Goal: Task Accomplishment & Management: Complete application form

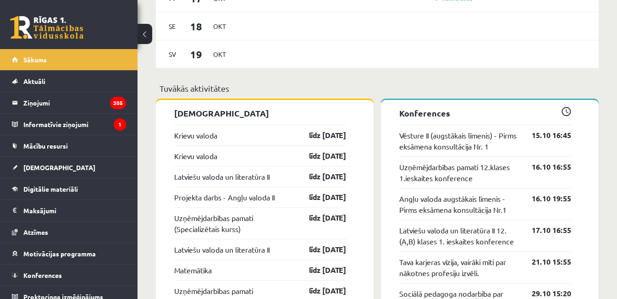
scroll to position [715, 0]
click at [345, 137] on link "līdz [DATE]" at bounding box center [319, 134] width 53 height 11
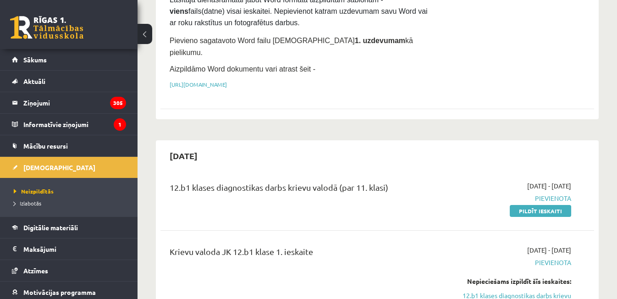
scroll to position [426, 0]
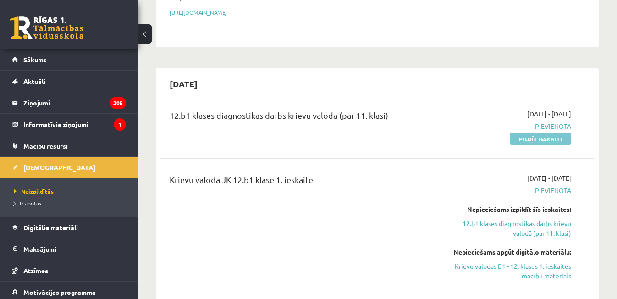
click at [537, 133] on link "Pildīt ieskaiti" at bounding box center [539, 139] width 61 height 12
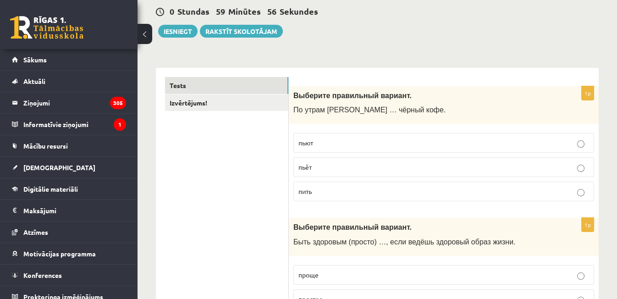
scroll to position [99, 0]
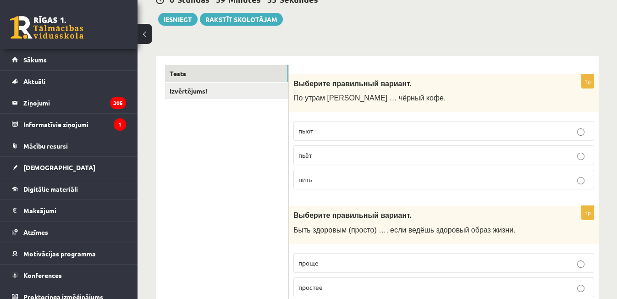
click at [410, 149] on label "пьёт" at bounding box center [443, 155] width 301 height 20
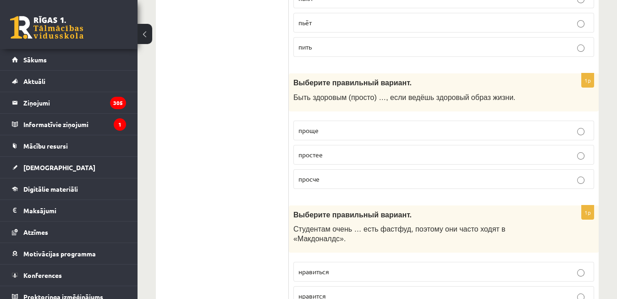
scroll to position [233, 0]
click at [317, 127] on span "проще" at bounding box center [308, 129] width 20 height 8
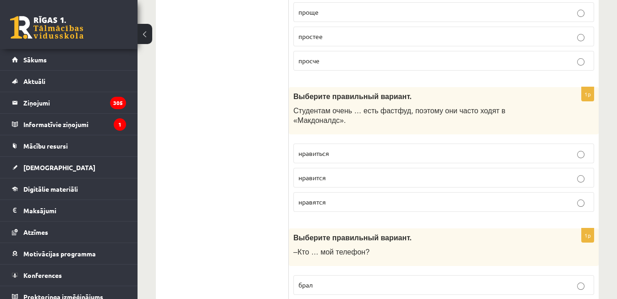
scroll to position [352, 0]
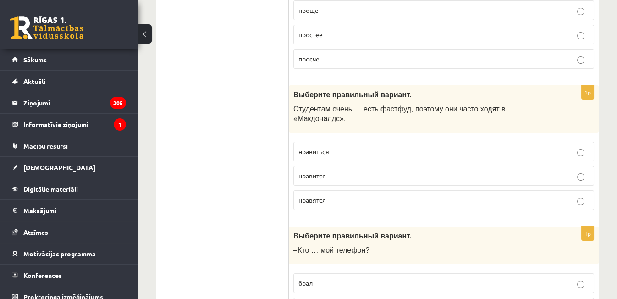
click at [342, 147] on p "нравиться" at bounding box center [443, 152] width 290 height 10
click at [342, 171] on p "нравится" at bounding box center [443, 176] width 290 height 10
click at [339, 147] on p "нравиться" at bounding box center [443, 152] width 290 height 10
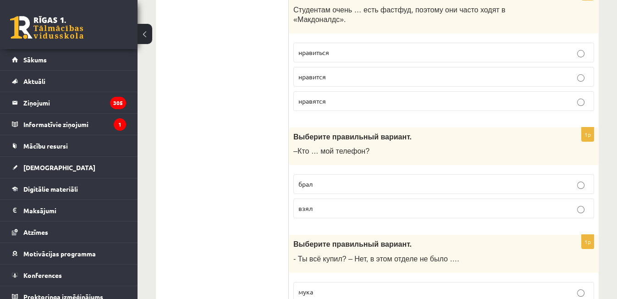
scroll to position [451, 0]
click at [306, 203] on p "взял" at bounding box center [443, 208] width 290 height 10
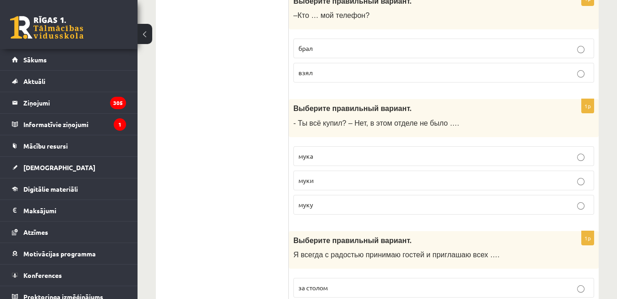
scroll to position [587, 0]
click at [300, 175] on span "муки" at bounding box center [305, 179] width 15 height 8
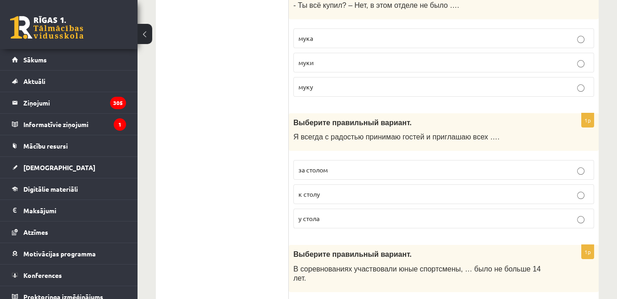
scroll to position [706, 0]
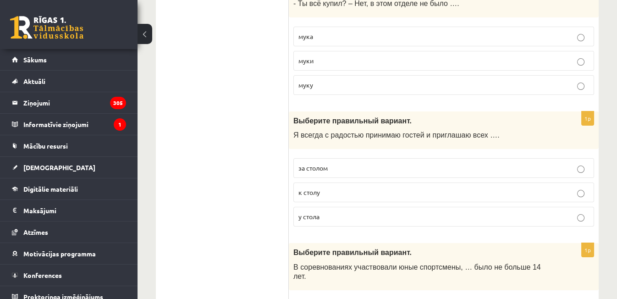
click at [333, 163] on p "за столом" at bounding box center [443, 168] width 290 height 10
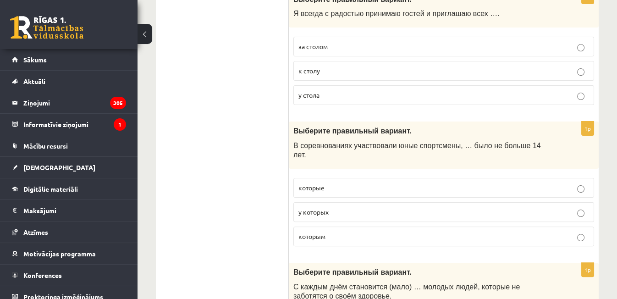
scroll to position [828, 0]
click at [436, 206] on p "у которых" at bounding box center [443, 211] width 290 height 10
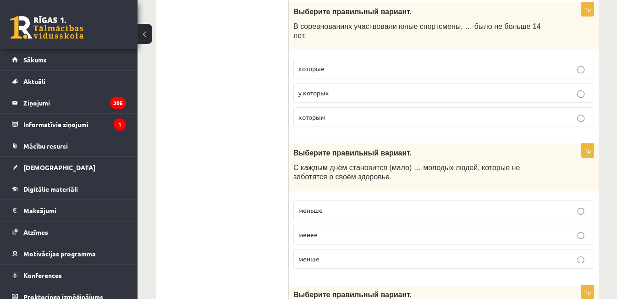
scroll to position [951, 0]
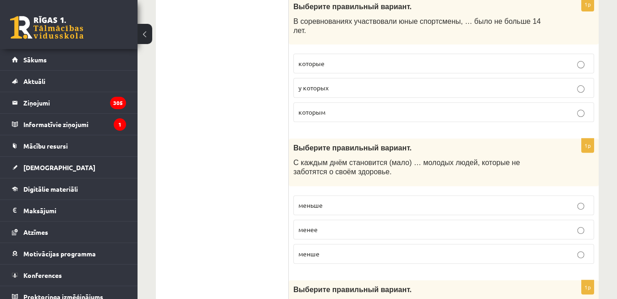
click at [399, 200] on p "меньше" at bounding box center [443, 205] width 290 height 10
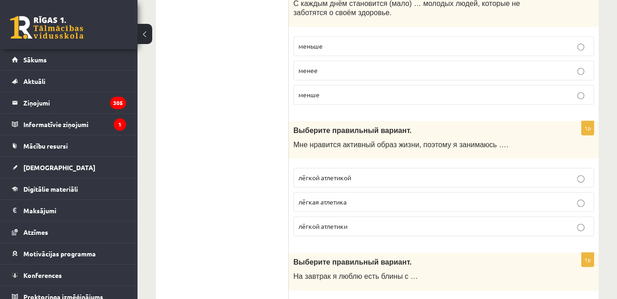
scroll to position [1115, 0]
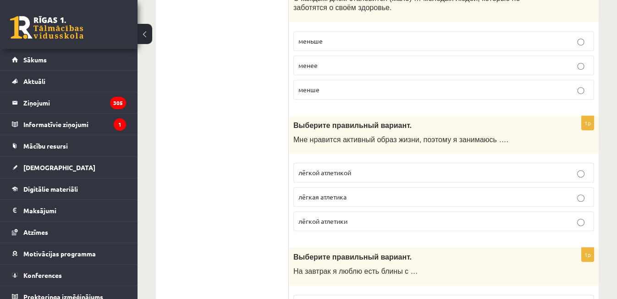
click at [312, 168] on span "лёгкой атлетикой" at bounding box center [324, 172] width 53 height 8
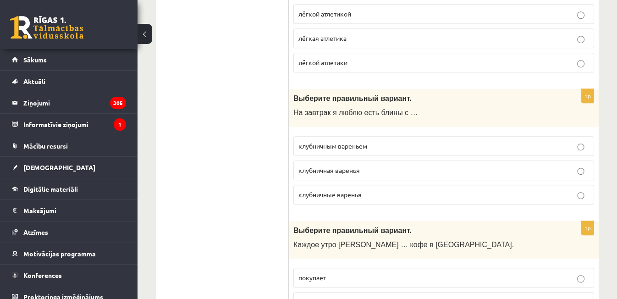
scroll to position [1276, 0]
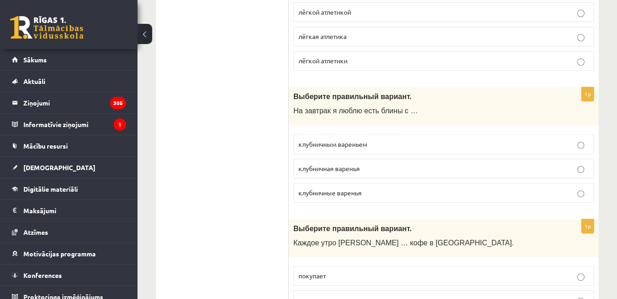
click at [308, 130] on fieldset "клубничным вареньем клубничная варенья клубничные варенья" at bounding box center [443, 168] width 301 height 76
click at [317, 134] on label "клубничным вареньем" at bounding box center [443, 144] width 301 height 20
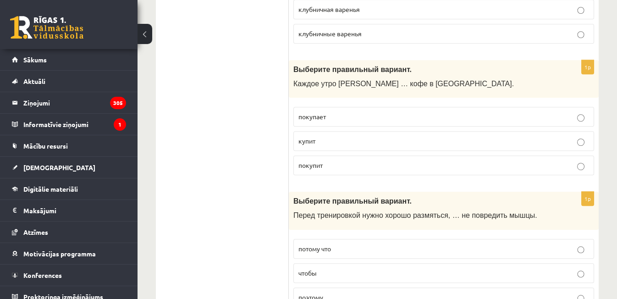
click at [334, 112] on p "покупает" at bounding box center [443, 117] width 290 height 10
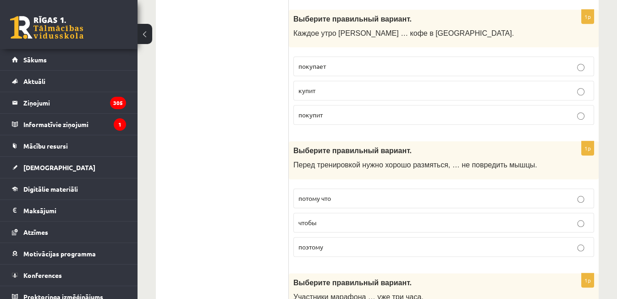
scroll to position [1486, 0]
click at [300, 217] on p "чтобы" at bounding box center [443, 222] width 290 height 10
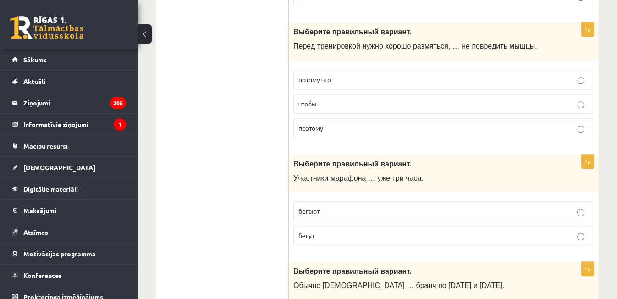
scroll to position [1612, 0]
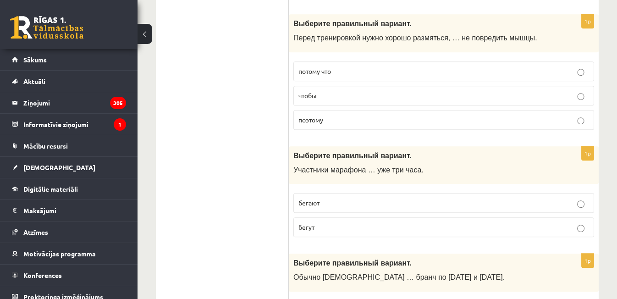
click at [325, 193] on label "бегают" at bounding box center [443, 203] width 301 height 20
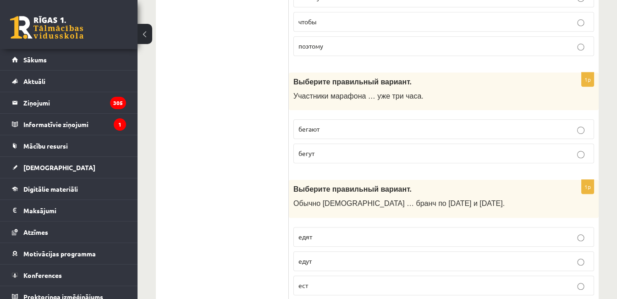
scroll to position [1686, 0]
click at [310, 232] on span "едят" at bounding box center [305, 236] width 14 height 8
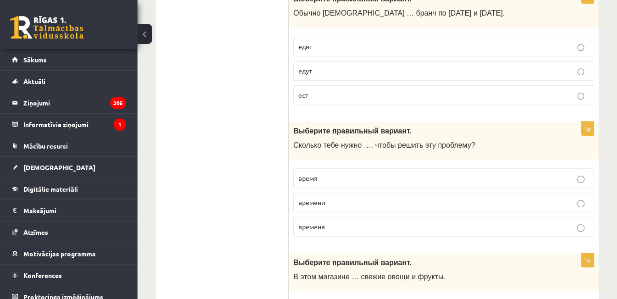
scroll to position [1877, 0]
click at [340, 197] on p "времени" at bounding box center [443, 202] width 290 height 10
click at [351, 172] on p "время" at bounding box center [443, 177] width 290 height 10
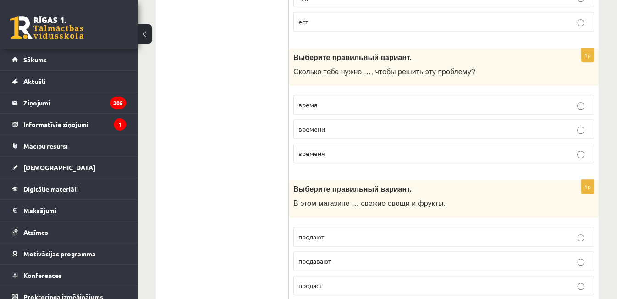
scroll to position [1950, 0]
click at [358, 118] on label "времени" at bounding box center [443, 128] width 301 height 20
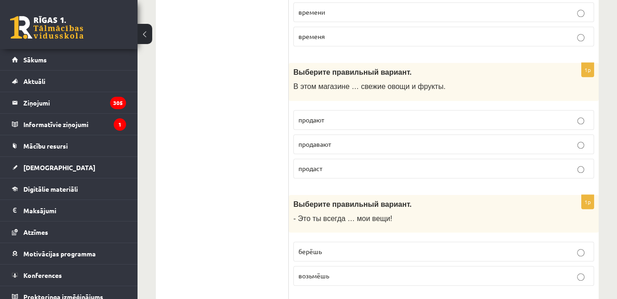
scroll to position [2073, 0]
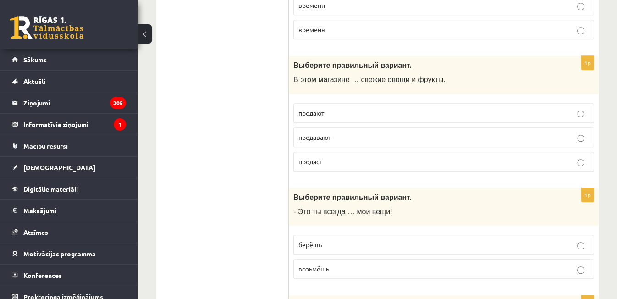
click at [308, 109] on span "продают" at bounding box center [311, 113] width 26 height 8
click at [327, 234] on fieldset "берёшь возьмёшь" at bounding box center [443, 255] width 301 height 51
click at [327, 240] on p "берёшь" at bounding box center [443, 245] width 290 height 10
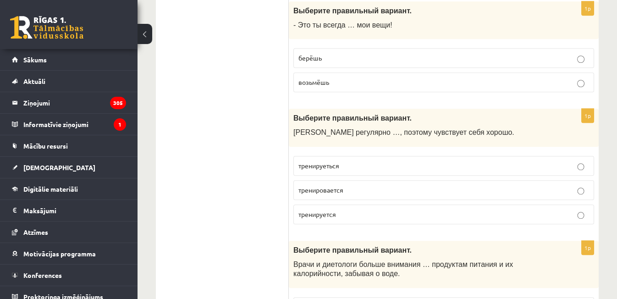
scroll to position [2261, 0]
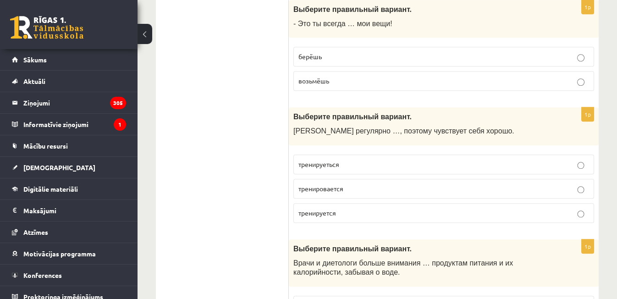
click at [320, 154] on label "тренируеться" at bounding box center [443, 164] width 301 height 20
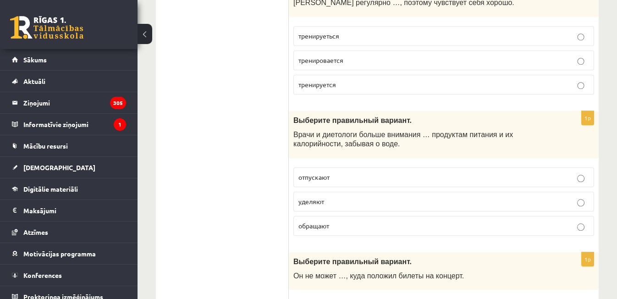
scroll to position [2390, 0]
click at [324, 196] on span "уделяют" at bounding box center [311, 200] width 26 height 8
click at [327, 220] on span "обращают" at bounding box center [313, 224] width 31 height 8
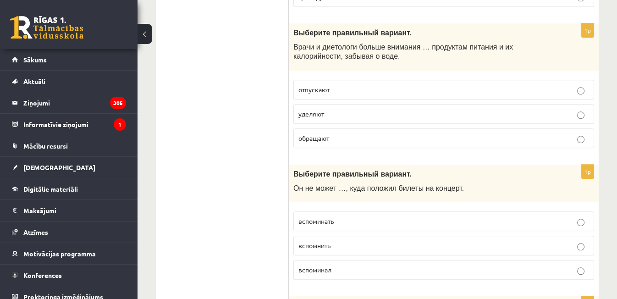
scroll to position [2477, 0]
click at [324, 240] on p "вспомнить" at bounding box center [443, 245] width 290 height 10
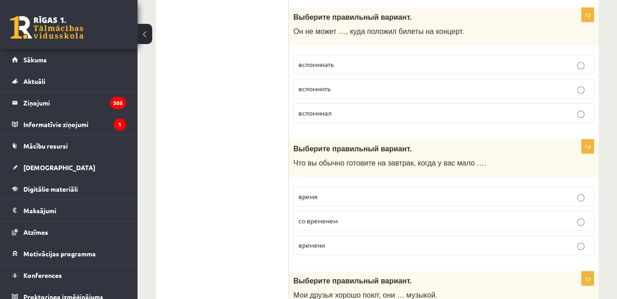
scroll to position [2634, 0]
click at [316, 240] on span "времени" at bounding box center [311, 244] width 27 height 8
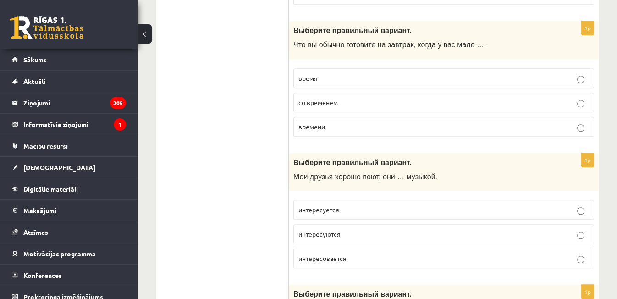
scroll to position [2752, 0]
click at [302, 73] on span "время" at bounding box center [307, 77] width 19 height 8
click at [323, 204] on span "интересуется" at bounding box center [318, 208] width 41 height 8
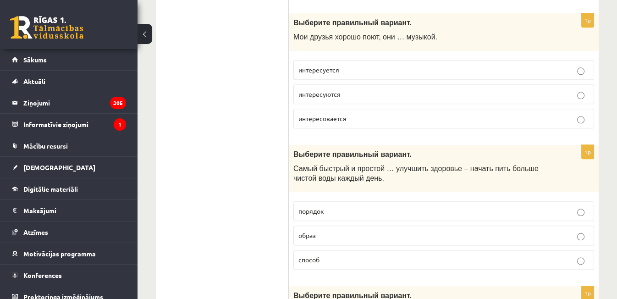
scroll to position [2892, 0]
click at [304, 230] on span "образ" at bounding box center [306, 234] width 17 height 8
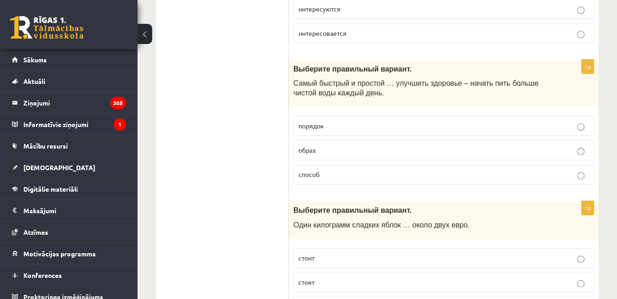
scroll to position [2975, 0]
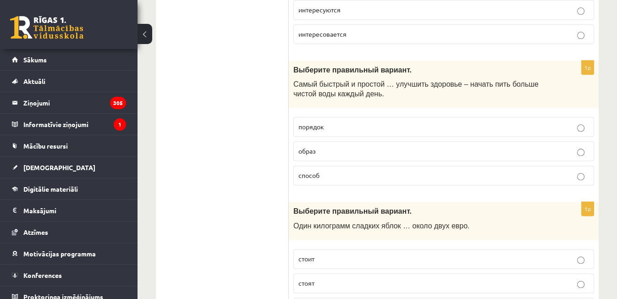
click at [309, 171] on span "способ" at bounding box center [308, 175] width 21 height 8
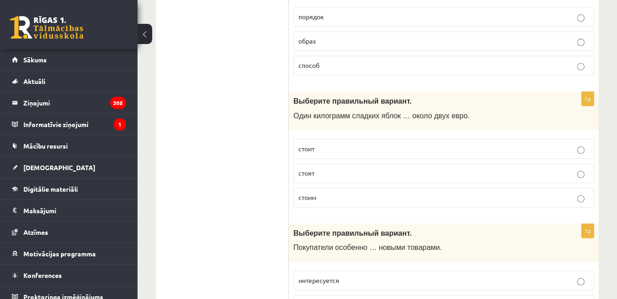
scroll to position [3086, 0]
click at [316, 143] on p "стоит" at bounding box center [443, 148] width 290 height 10
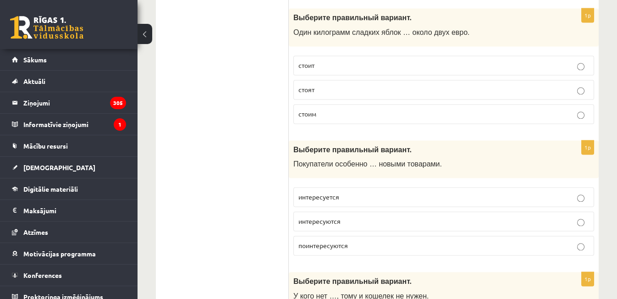
scroll to position [3182, 0]
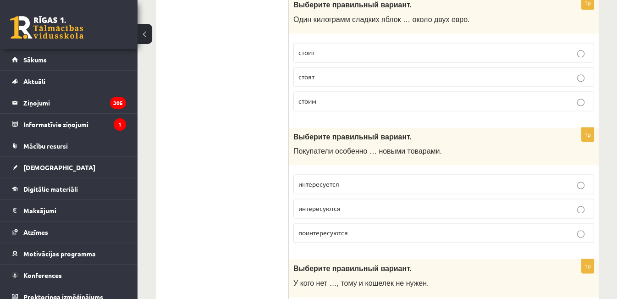
click at [313, 180] on span "интересуется" at bounding box center [318, 184] width 41 height 8
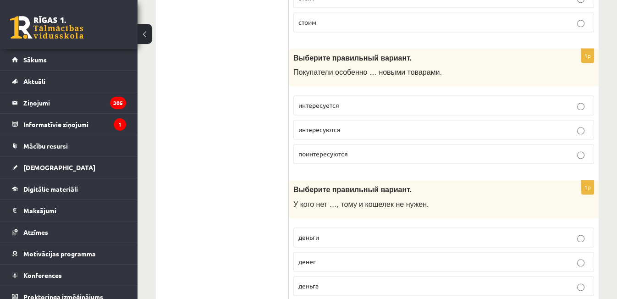
scroll to position [3261, 0]
click at [314, 256] on span "денег" at bounding box center [306, 260] width 17 height 8
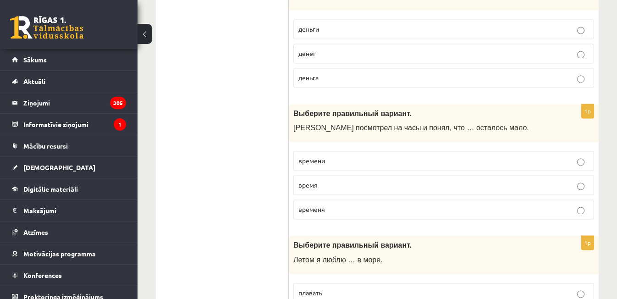
scroll to position [3470, 0]
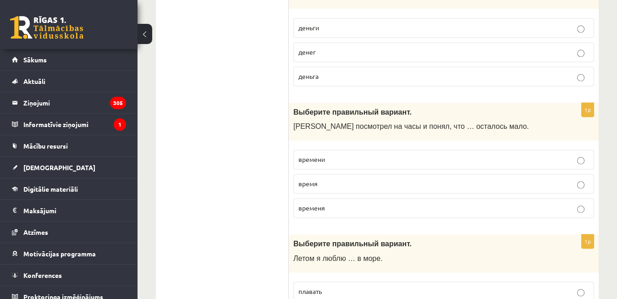
click at [351, 154] on p "времени" at bounding box center [443, 159] width 290 height 10
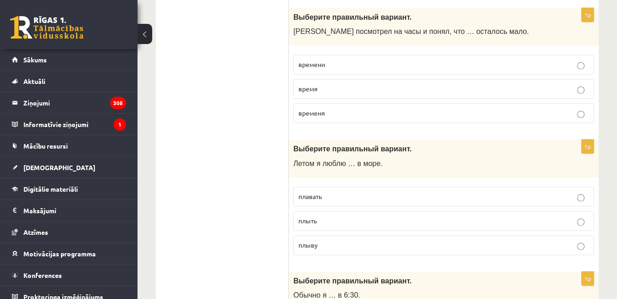
scroll to position [3571, 0]
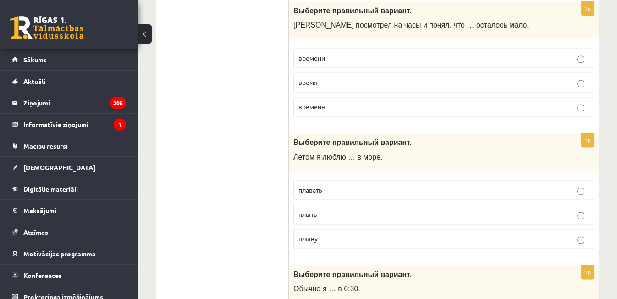
click at [304, 185] on p "плавать" at bounding box center [443, 190] width 290 height 10
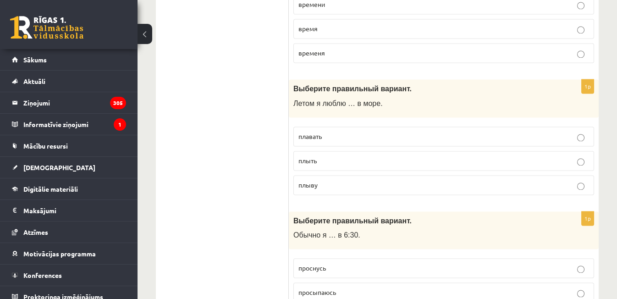
scroll to position [3664, 0]
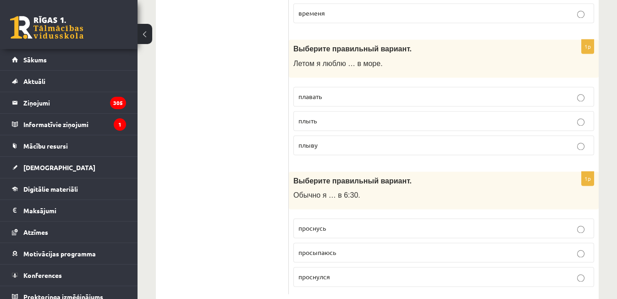
click at [311, 247] on p "просыпаюсь" at bounding box center [443, 252] width 290 height 10
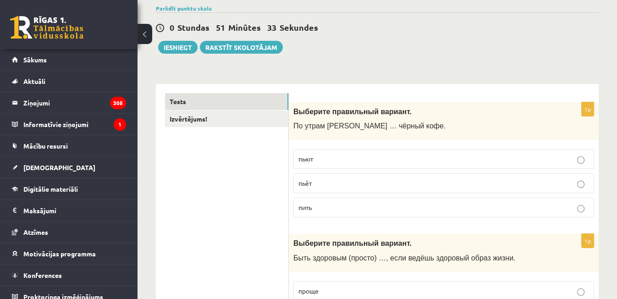
scroll to position [0, 0]
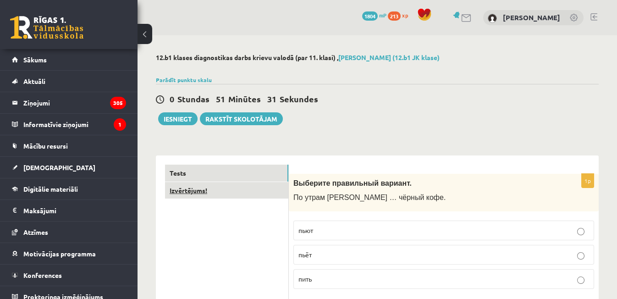
click at [189, 191] on link "Izvērtējums!" at bounding box center [226, 190] width 123 height 17
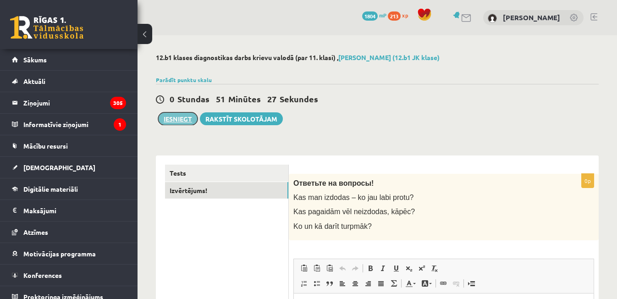
click at [180, 114] on button "Iesniegt" at bounding box center [177, 118] width 39 height 13
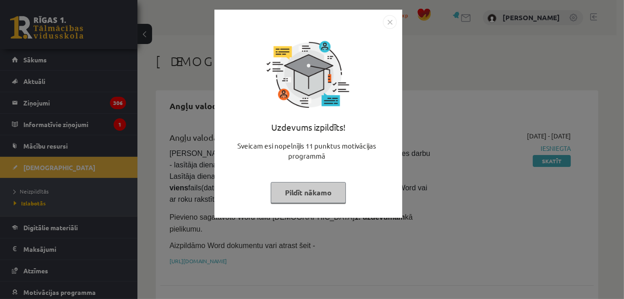
click at [390, 18] on img "Close" at bounding box center [390, 22] width 14 height 14
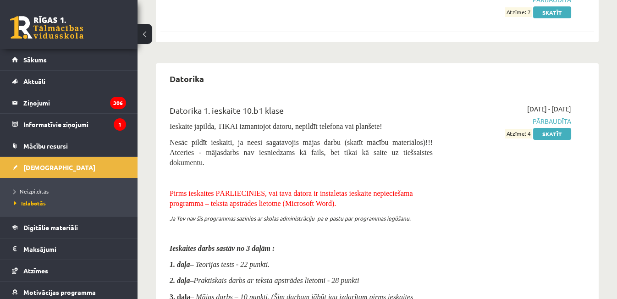
scroll to position [318, 0]
click at [46, 55] on span "Sākums" at bounding box center [34, 59] width 23 height 8
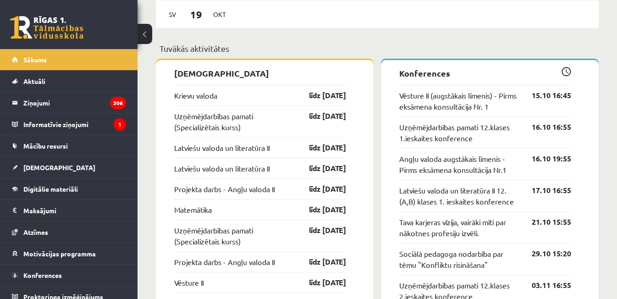
scroll to position [772, 0]
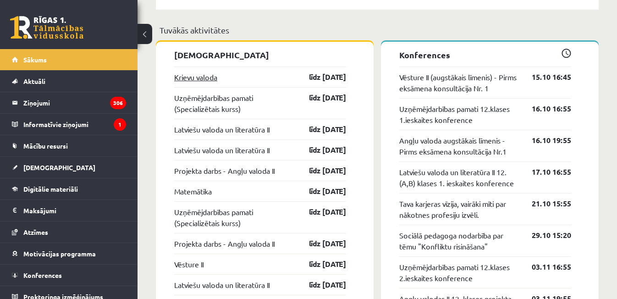
click at [211, 78] on link "Krievu valoda" at bounding box center [195, 76] width 43 height 11
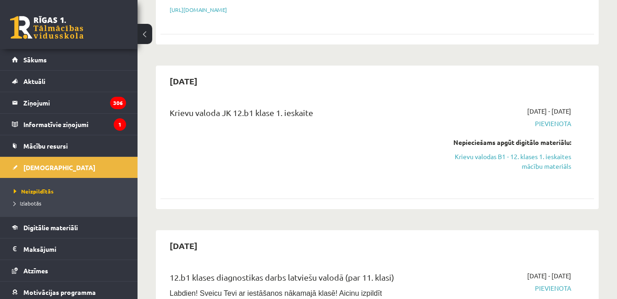
scroll to position [429, 0]
click at [545, 156] on div "[DATE] - [DATE] [GEOGRAPHIC_DATA] Nepieciešams apgūt digitālo materiālu: Krievu…" at bounding box center [508, 144] width 138 height 77
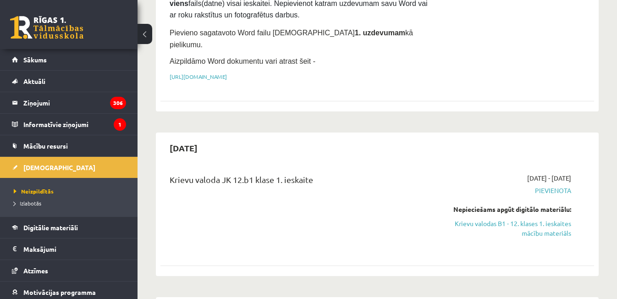
scroll to position [362, 0]
click at [506, 219] on link "Krievu valodas B1 - 12. klases 1. ieskaites mācību materiāls" at bounding box center [508, 228] width 125 height 19
click at [545, 219] on link "Krievu valodas B1 - 12. klases 1. ieskaites mācību materiāls" at bounding box center [508, 228] width 125 height 19
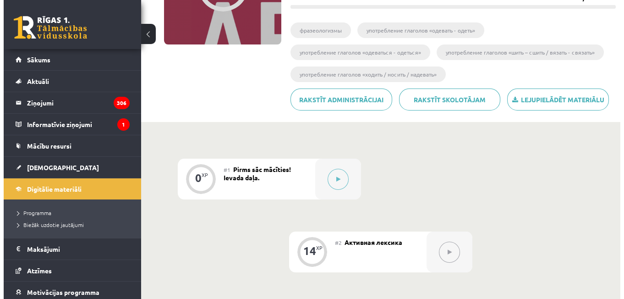
scroll to position [142, 0]
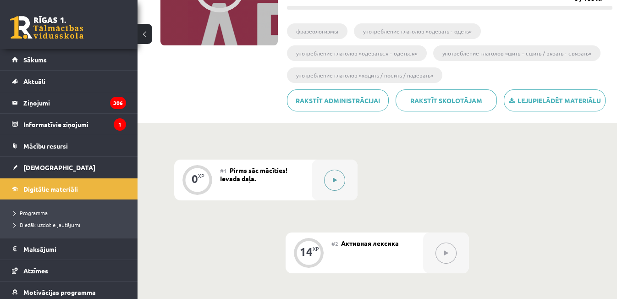
click at [342, 181] on button at bounding box center [334, 179] width 21 height 21
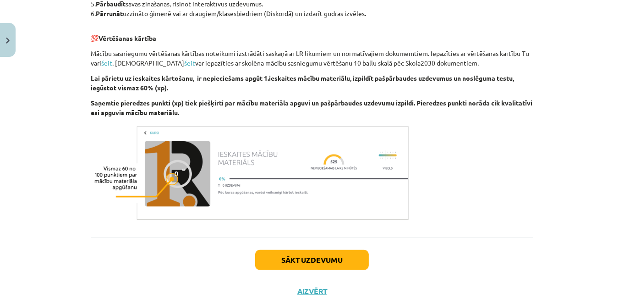
scroll to position [575, 0]
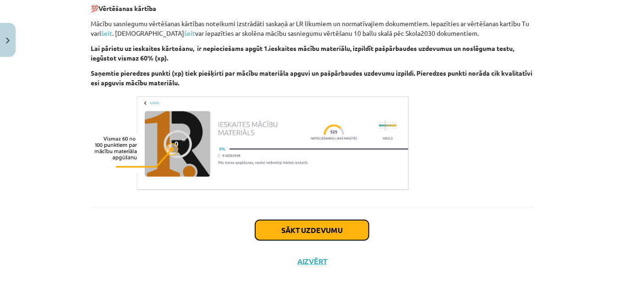
click at [338, 224] on button "Sākt uzdevumu" at bounding box center [312, 230] width 114 height 20
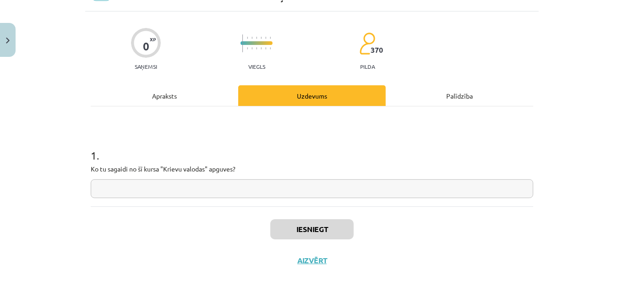
scroll to position [22, 0]
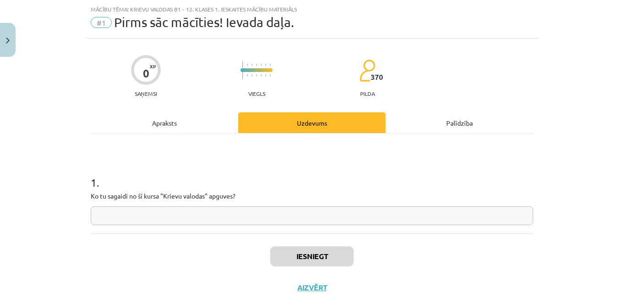
click at [322, 219] on input "text" at bounding box center [312, 215] width 443 height 19
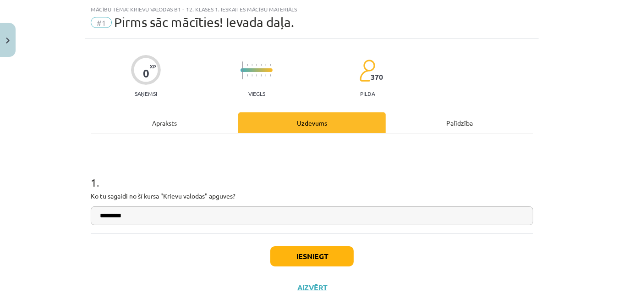
type input "*********"
click at [320, 255] on button "Iesniegt" at bounding box center [311, 256] width 83 height 20
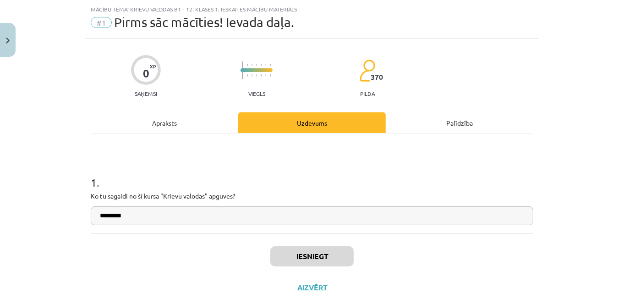
click at [312, 211] on input "*********" at bounding box center [312, 215] width 443 height 19
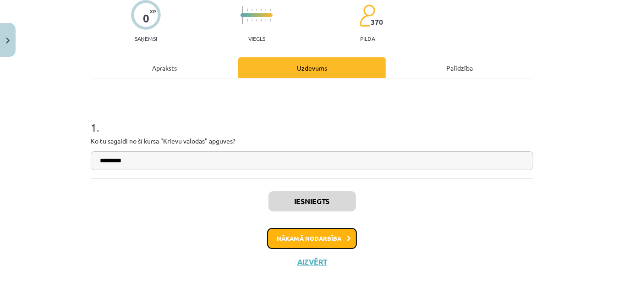
click at [307, 236] on button "Nākamā nodarbība" at bounding box center [312, 238] width 90 height 21
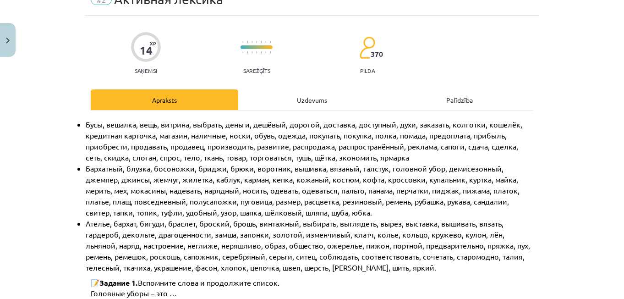
scroll to position [22, 0]
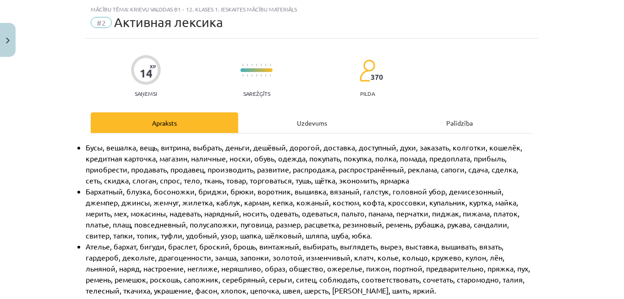
click at [307, 236] on span "Бархатный, блузка, босоножки, бриджи, брюки, воротник, вышивка, вязаный, галсту…" at bounding box center [304, 212] width 436 height 53
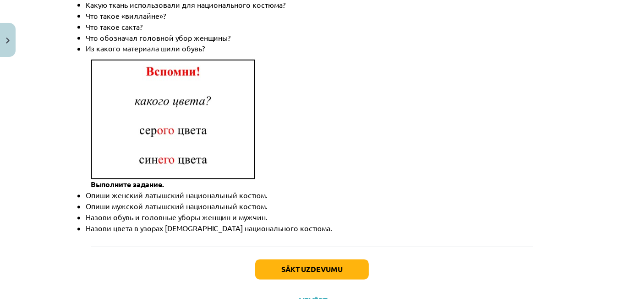
scroll to position [1363, 0]
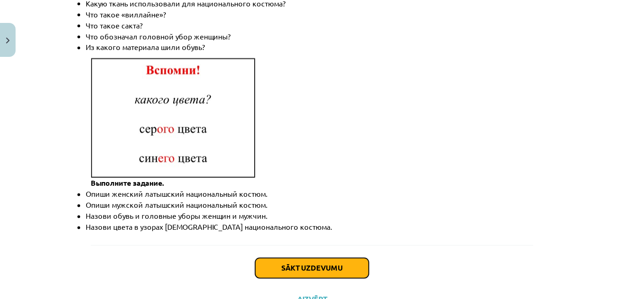
click at [324, 258] on button "Sākt uzdevumu" at bounding box center [312, 268] width 114 height 20
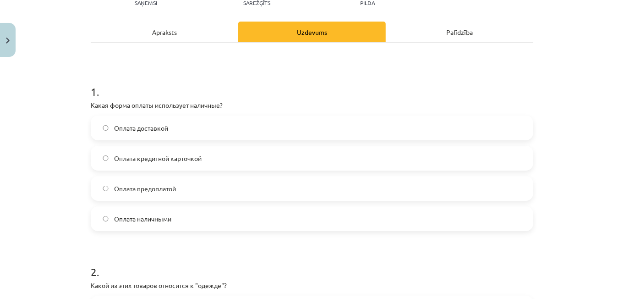
scroll to position [115, 0]
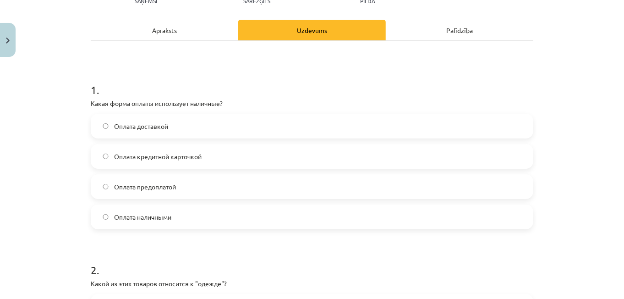
click at [251, 214] on label "Оплата наличными" at bounding box center [312, 216] width 441 height 23
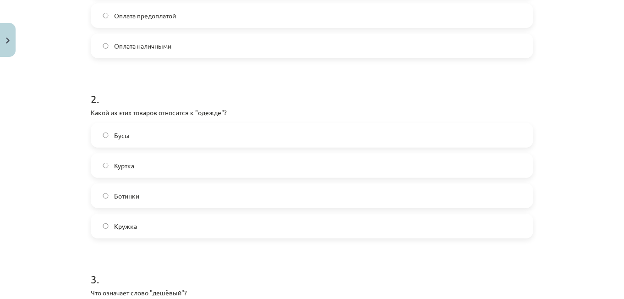
scroll to position [286, 0]
click at [185, 150] on div "Бусы Куртка Ботинки Кружка" at bounding box center [312, 179] width 443 height 115
click at [183, 159] on label "Куртка" at bounding box center [312, 164] width 441 height 23
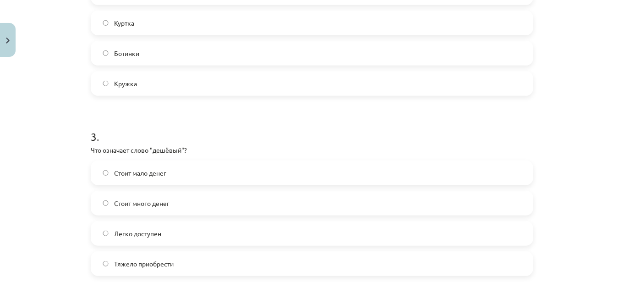
scroll to position [429, 0]
click at [139, 171] on span "Стоит мало денег" at bounding box center [140, 173] width 52 height 10
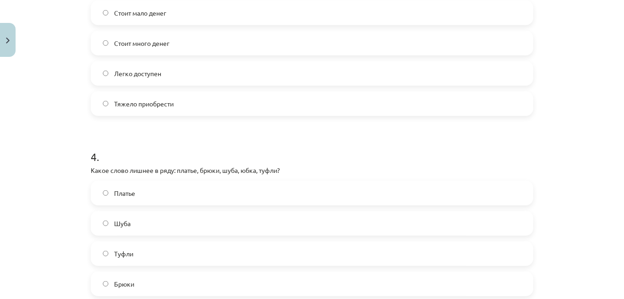
scroll to position [591, 0]
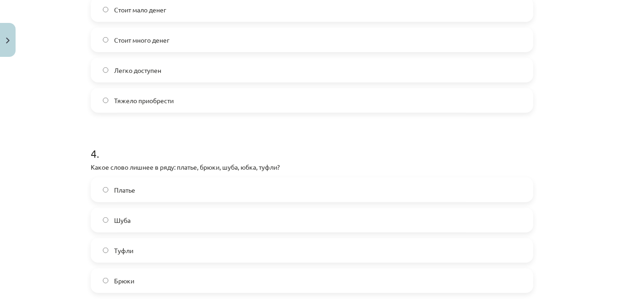
click at [101, 269] on label "Брюки" at bounding box center [312, 280] width 441 height 23
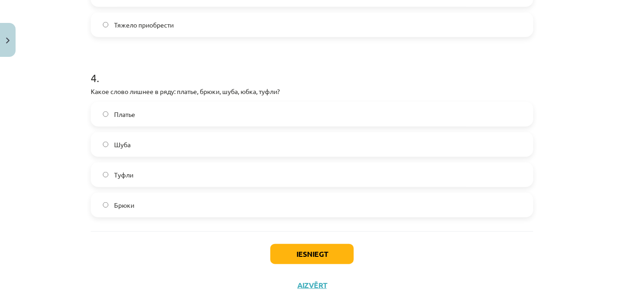
scroll to position [691, 0]
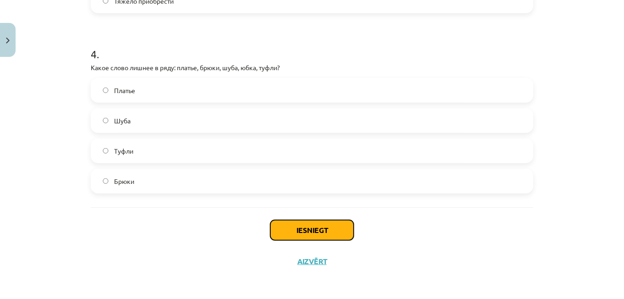
click at [333, 230] on button "Iesniegt" at bounding box center [311, 230] width 83 height 20
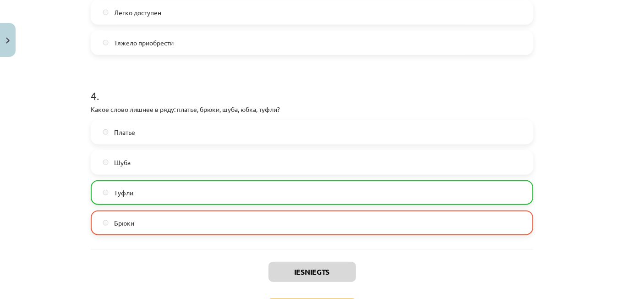
scroll to position [720, 0]
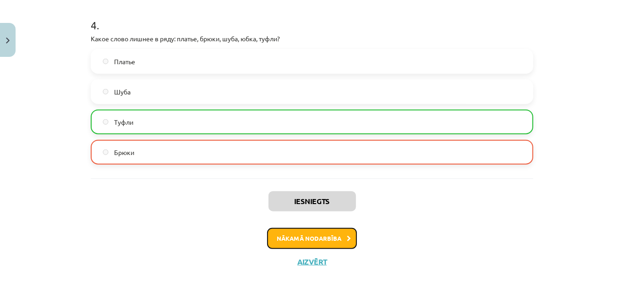
click at [281, 230] on button "Nākamā nodarbība" at bounding box center [312, 238] width 90 height 21
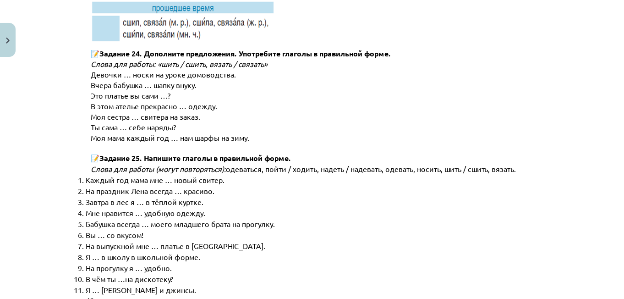
scroll to position [4652, 0]
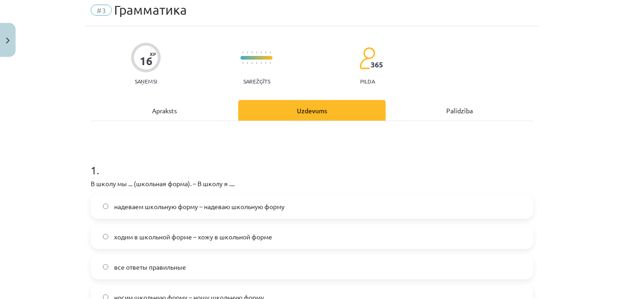
scroll to position [22, 0]
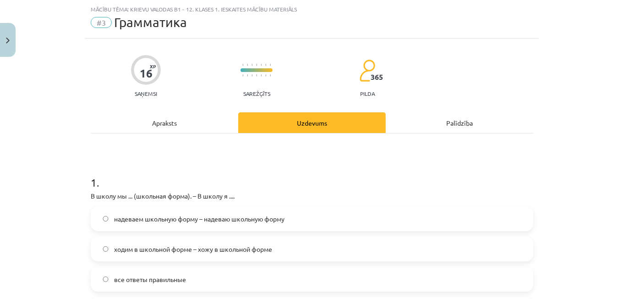
click at [317, 221] on label "надеваем школьную форму – надеваю школьную форму" at bounding box center [312, 218] width 441 height 23
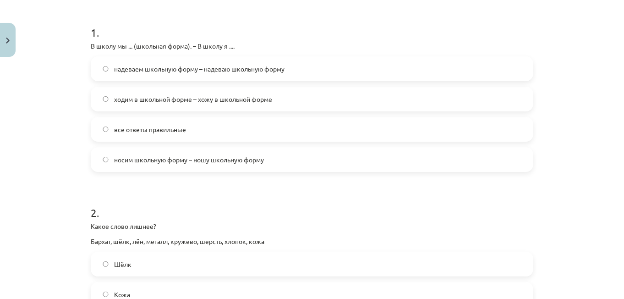
scroll to position [176, 0]
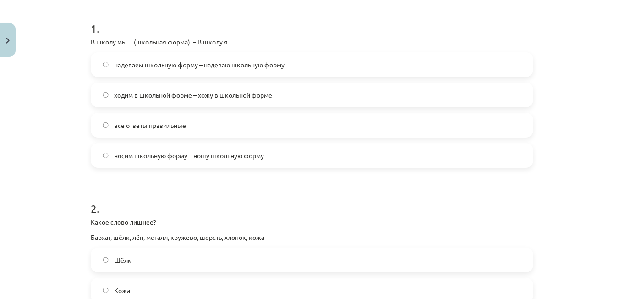
click at [108, 97] on label "ходим в школьной форме – хожу в школьной форме" at bounding box center [312, 94] width 441 height 23
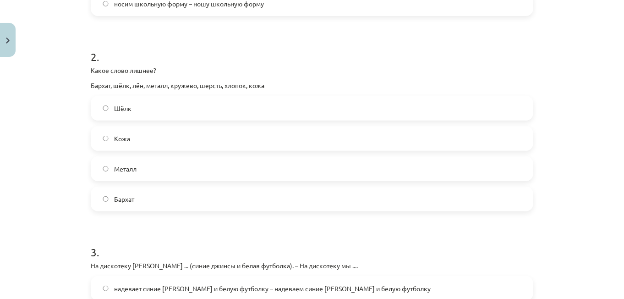
scroll to position [327, 0]
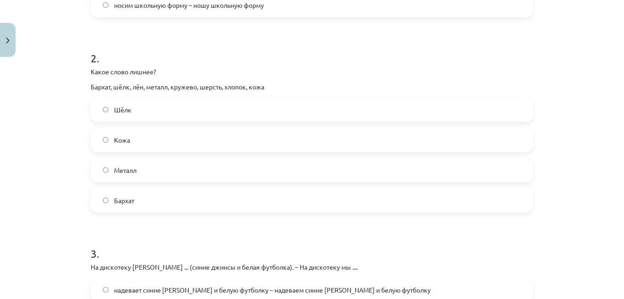
click at [114, 174] on span "Металл" at bounding box center [125, 170] width 22 height 10
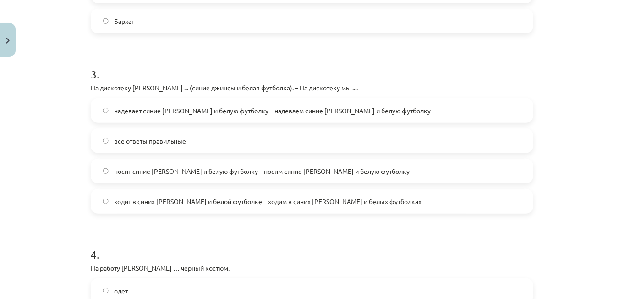
scroll to position [506, 0]
click at [109, 110] on label "надевает синие джинсы и белую футболку – надеваем синие джинсы и белую футболку" at bounding box center [312, 109] width 441 height 23
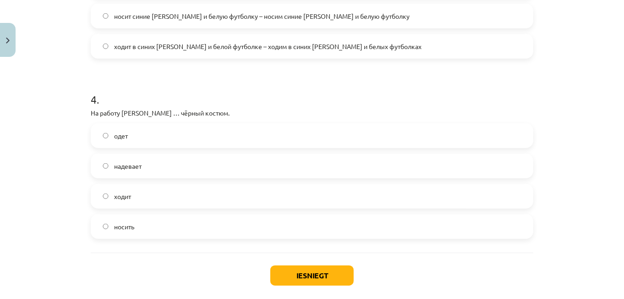
scroll to position [661, 0]
click at [116, 170] on label "надевает" at bounding box center [312, 165] width 441 height 23
click at [295, 272] on button "Iesniegt" at bounding box center [311, 275] width 83 height 20
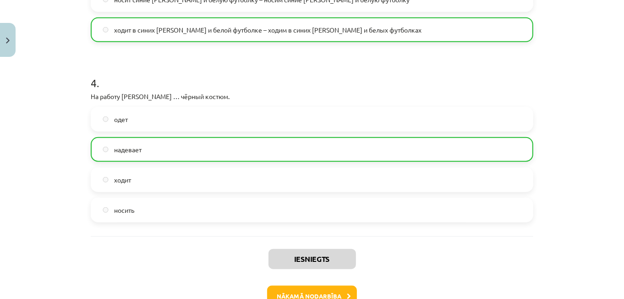
scroll to position [734, 0]
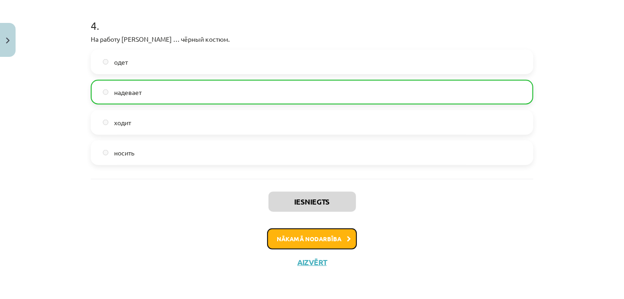
click at [301, 234] on button "Nākamā nodarbība" at bounding box center [312, 238] width 90 height 21
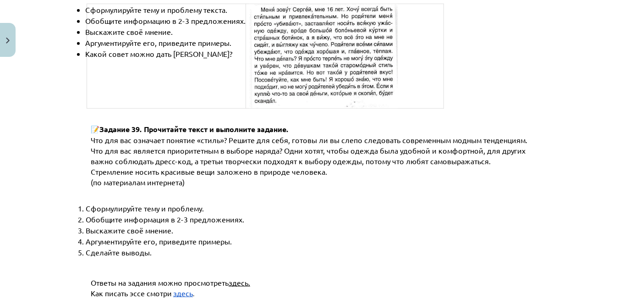
scroll to position [3519, 0]
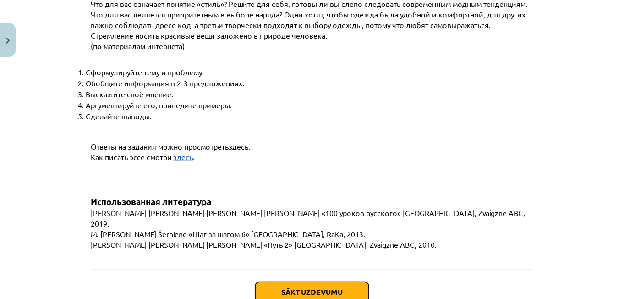
click at [313, 282] on button "Sākt uzdevumu" at bounding box center [312, 292] width 114 height 20
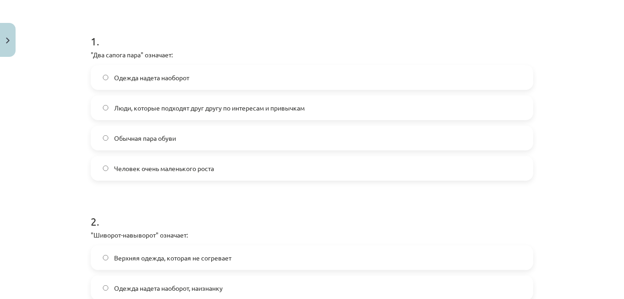
scroll to position [167, 0]
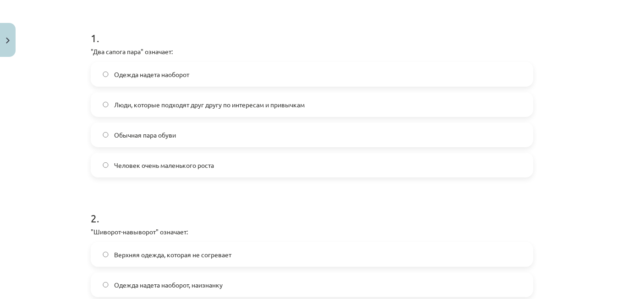
click at [206, 138] on label "Обычная пара обуви" at bounding box center [312, 134] width 441 height 23
click at [199, 101] on span "Люди, которые подходят друг другу по интересам и привычкам" at bounding box center [209, 105] width 191 height 10
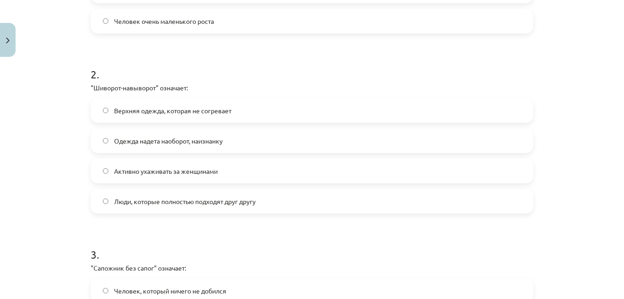
scroll to position [326, 0]
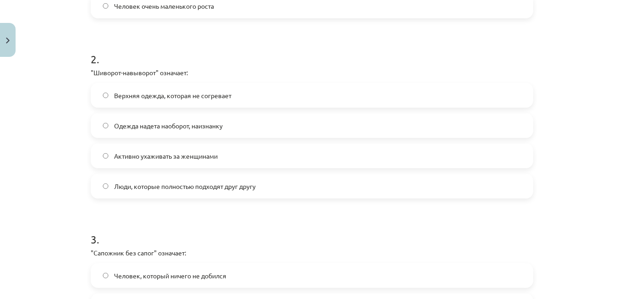
click at [96, 125] on label "Одежда надета наоборот, наизнанку" at bounding box center [312, 125] width 441 height 23
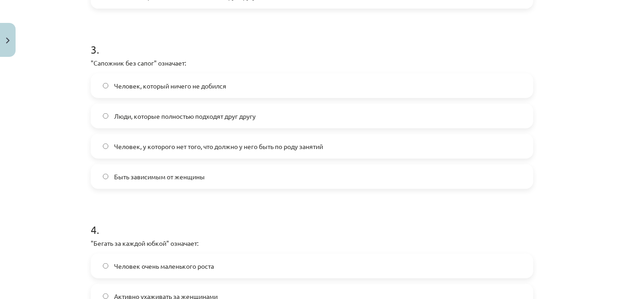
scroll to position [518, 0]
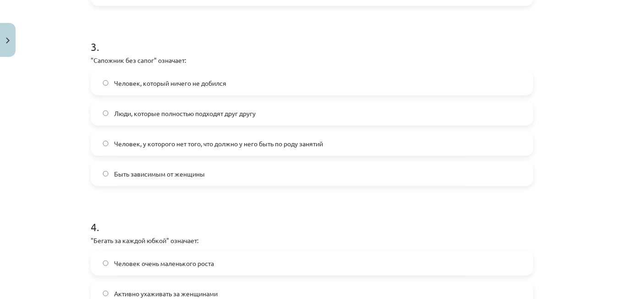
click at [131, 153] on label "Человек, у которого нет того, что должно у него быть по роду занятий" at bounding box center [312, 143] width 441 height 23
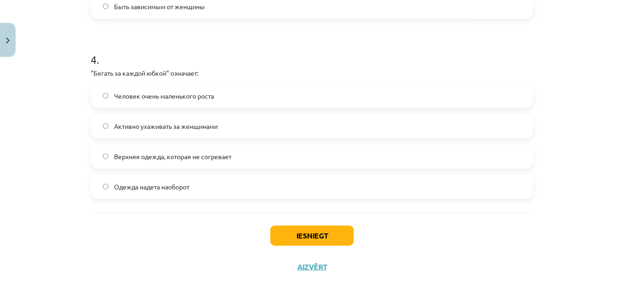
scroll to position [686, 0]
click at [143, 132] on label "Активно ухаживать за женщинами" at bounding box center [312, 125] width 441 height 23
click at [276, 233] on button "Iesniegt" at bounding box center [311, 235] width 83 height 20
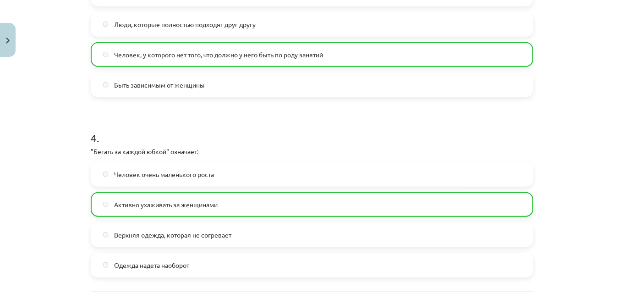
scroll to position [720, 0]
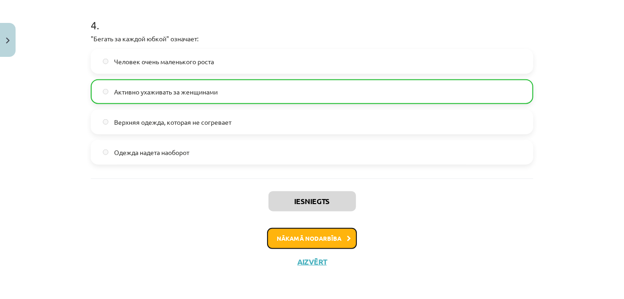
click at [299, 234] on button "Nākamā nodarbība" at bounding box center [312, 238] width 90 height 21
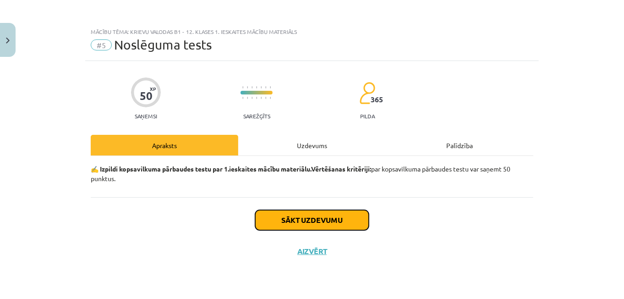
click at [300, 221] on button "Sākt uzdevumu" at bounding box center [312, 220] width 114 height 20
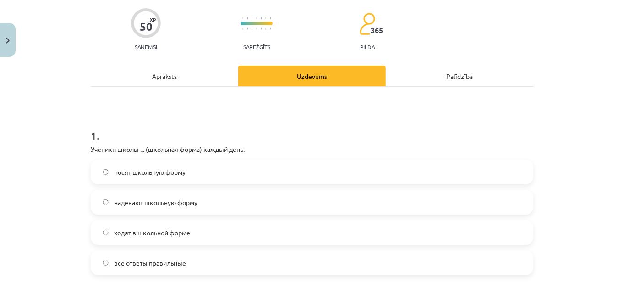
scroll to position [70, 0]
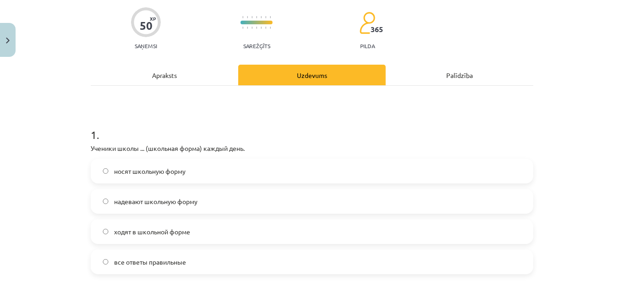
click at [140, 160] on label "носят школьную форму" at bounding box center [312, 170] width 441 height 23
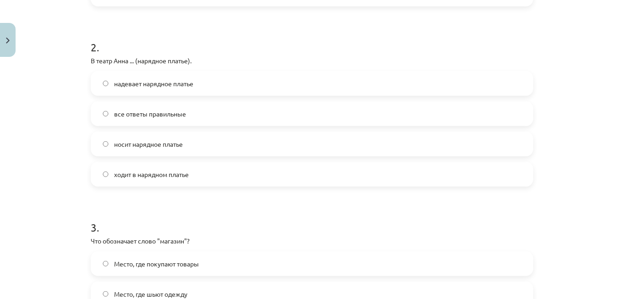
scroll to position [318, 0]
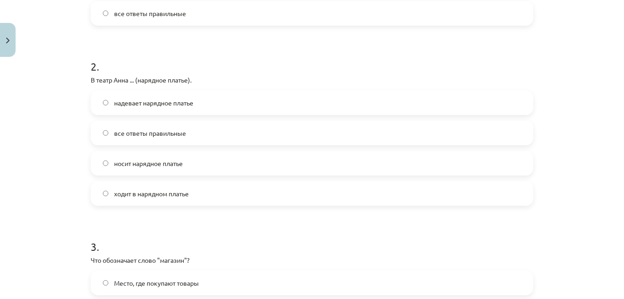
click at [114, 195] on span "ходит в нарядном платье" at bounding box center [151, 194] width 75 height 10
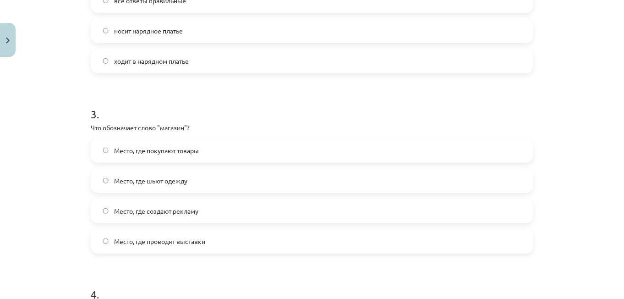
scroll to position [479, 0]
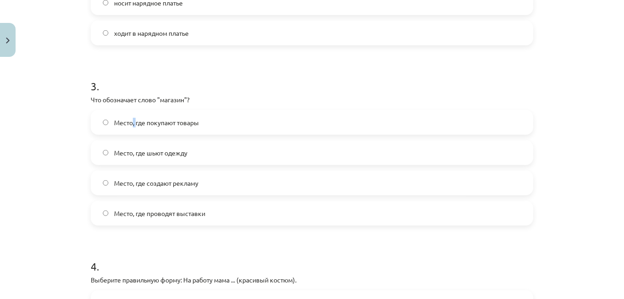
drag, startPoint x: 130, startPoint y: 129, endPoint x: 133, endPoint y: 126, distance: 4.9
click at [133, 126] on label "Место, где покупают товары" at bounding box center [312, 122] width 441 height 23
click at [208, 127] on label "Место, где покупают товары" at bounding box center [312, 122] width 441 height 23
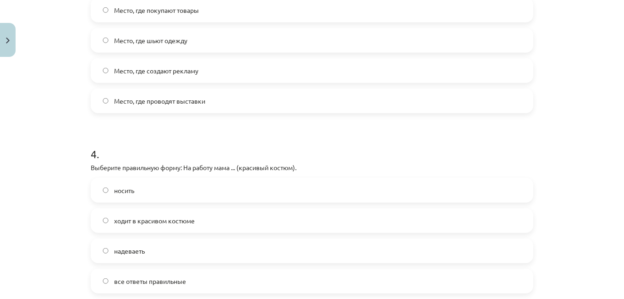
scroll to position [606, 0]
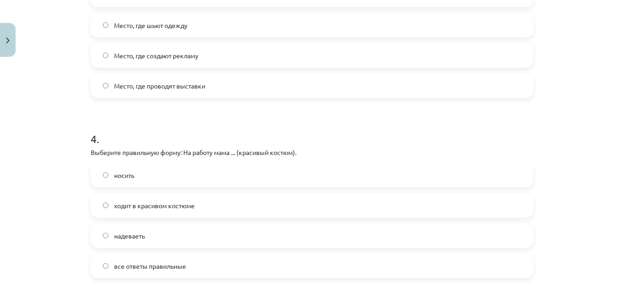
click at [115, 170] on span "носить" at bounding box center [124, 175] width 20 height 10
click at [111, 213] on label "ходит в красивом костюме" at bounding box center [312, 205] width 441 height 23
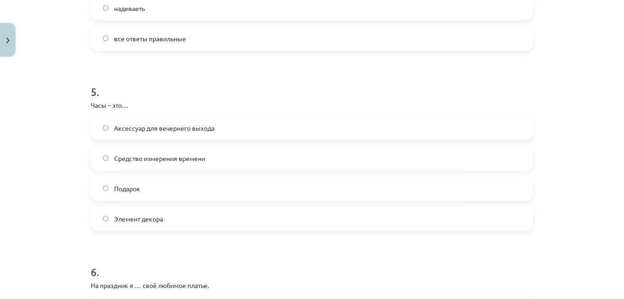
scroll to position [843, 0]
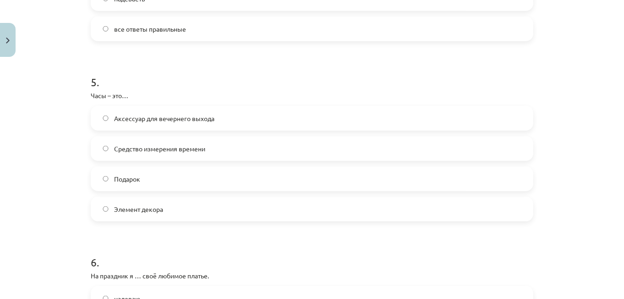
click at [125, 148] on span "Средство измерения времени" at bounding box center [159, 149] width 91 height 10
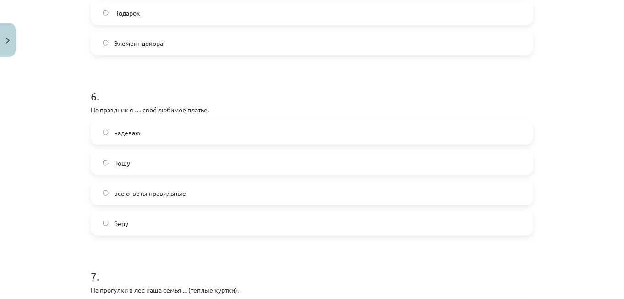
scroll to position [1011, 0]
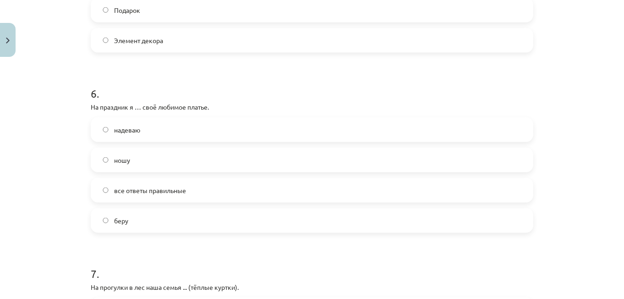
click at [132, 132] on span "надеваю" at bounding box center [127, 130] width 26 height 10
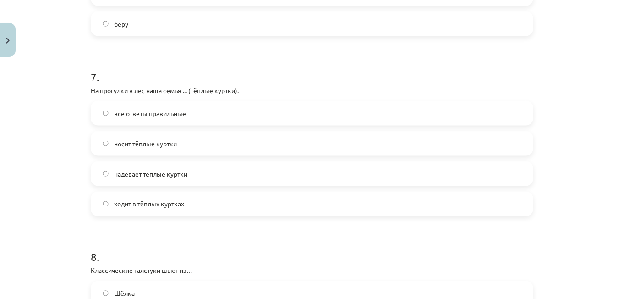
scroll to position [1210, 0]
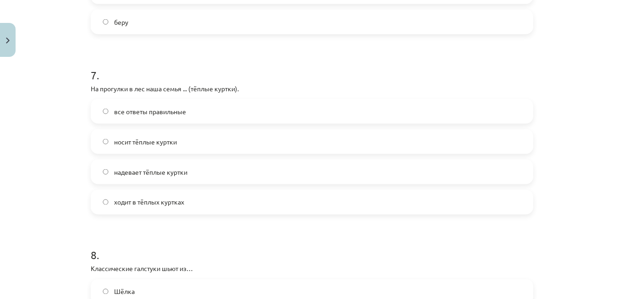
click at [126, 175] on span "надевает тёплые куртки" at bounding box center [150, 172] width 73 height 10
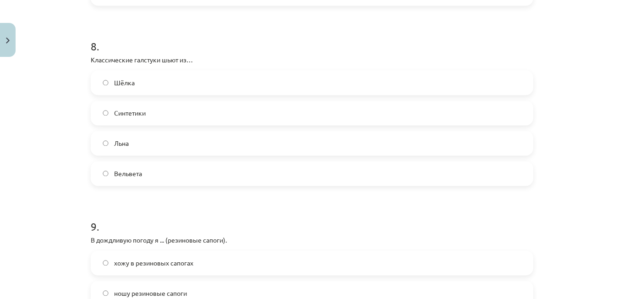
scroll to position [1420, 0]
drag, startPoint x: 62, startPoint y: 181, endPoint x: 122, endPoint y: 75, distance: 122.1
click at [122, 75] on div "Mācību tēma: Krievu valodas b1 - 12. klases 1. ieskaites mācību materiāls #5 No…" at bounding box center [312, 149] width 624 height 299
click at [72, 147] on div "Mācību tēma: Krievu valodas b1 - 12. klases 1. ieskaites mācību materiāls #5 No…" at bounding box center [312, 149] width 624 height 299
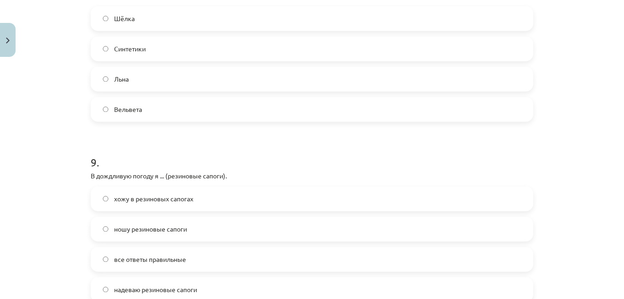
scroll to position [1483, 0]
click at [107, 84] on label "Льна" at bounding box center [312, 78] width 441 height 23
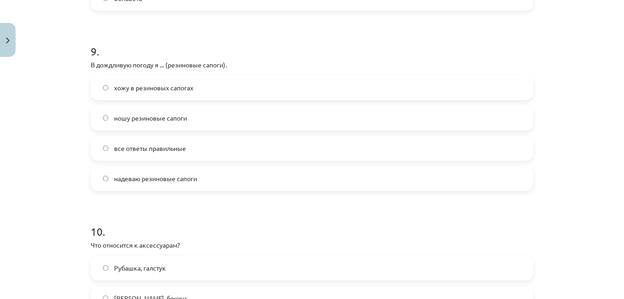
scroll to position [1596, 0]
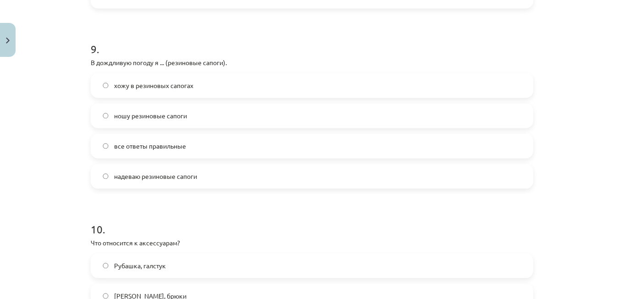
click at [109, 115] on label "ношу резиновые сапоги" at bounding box center [312, 115] width 441 height 23
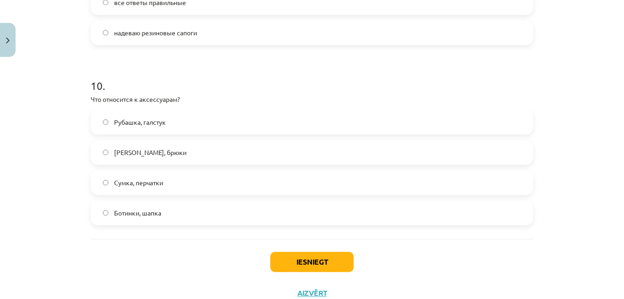
scroll to position [1742, 0]
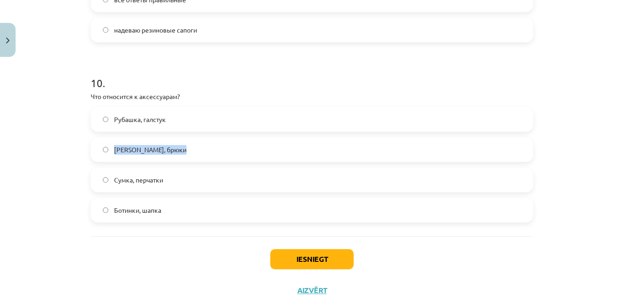
drag, startPoint x: 57, startPoint y: 141, endPoint x: 93, endPoint y: 176, distance: 50.5
click at [93, 176] on div "Mācību tēma: Krievu valodas b1 - 12. klases 1. ieskaites mācību materiāls #5 No…" at bounding box center [312, 149] width 624 height 299
click at [81, 189] on div "Mācību tēma: Krievu valodas b1 - 12. klases 1. ieskaites mācību materiāls #5 No…" at bounding box center [312, 149] width 624 height 299
click at [114, 183] on span "Сумка, перчатки" at bounding box center [138, 180] width 49 height 10
click at [307, 251] on button "Iesniegt" at bounding box center [311, 259] width 83 height 20
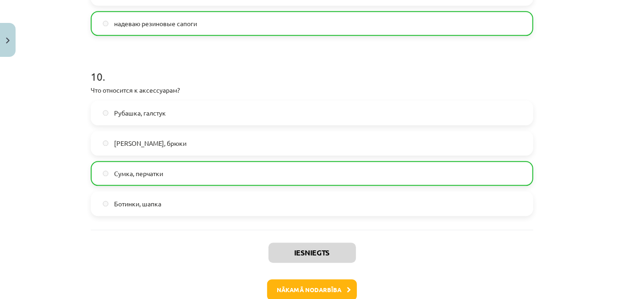
scroll to position [1799, 0]
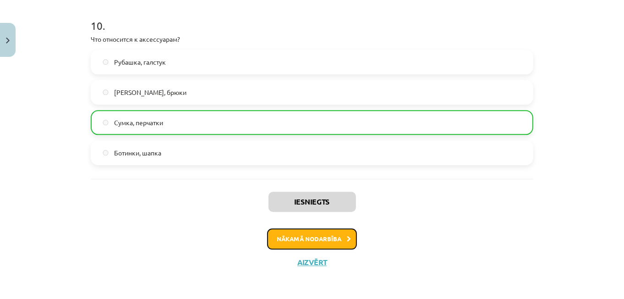
click at [291, 242] on button "Nākamā nodarbība" at bounding box center [312, 238] width 90 height 21
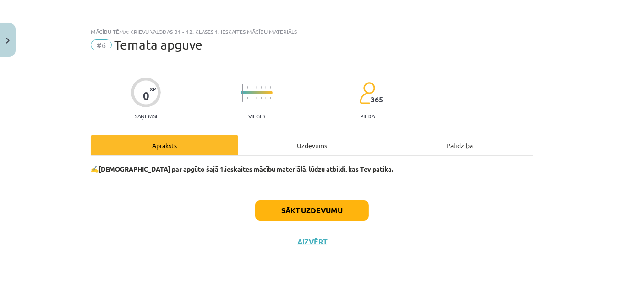
scroll to position [0, 0]
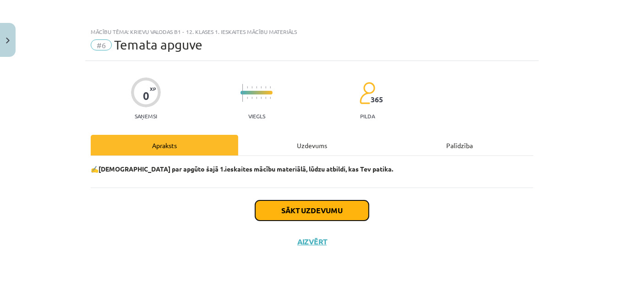
click at [307, 213] on button "Sākt uzdevumu" at bounding box center [312, 210] width 114 height 20
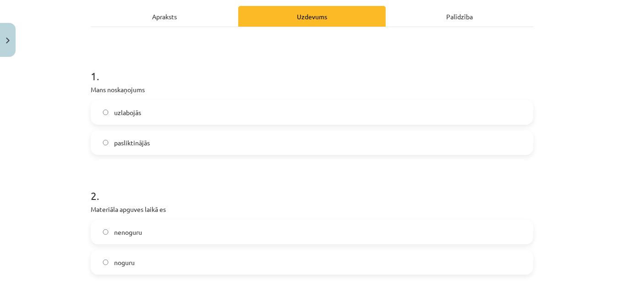
scroll to position [132, 0]
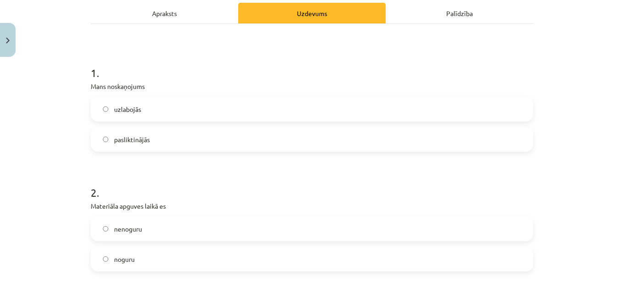
click at [272, 112] on label "uzlabojās" at bounding box center [312, 109] width 441 height 23
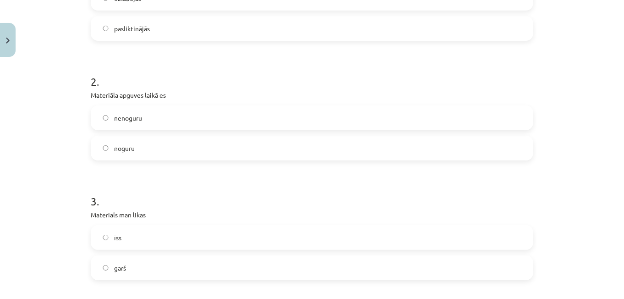
scroll to position [243, 0]
click at [240, 115] on label "nenoguru" at bounding box center [312, 117] width 441 height 23
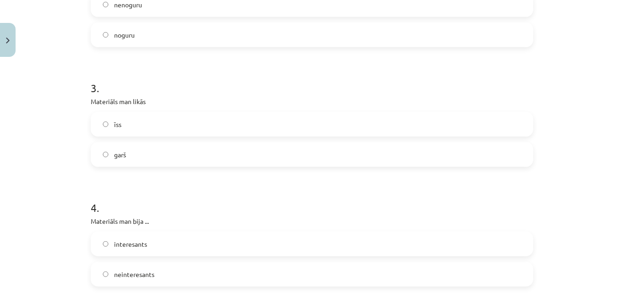
scroll to position [357, 0]
click at [224, 155] on label "garš" at bounding box center [312, 153] width 441 height 23
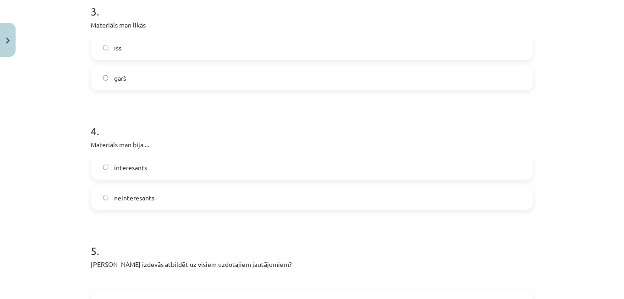
scroll to position [437, 0]
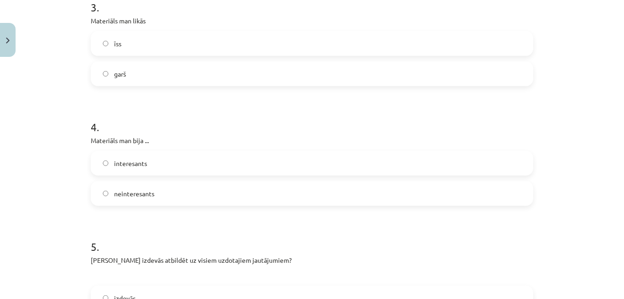
click at [211, 169] on label "interesants" at bounding box center [312, 163] width 441 height 23
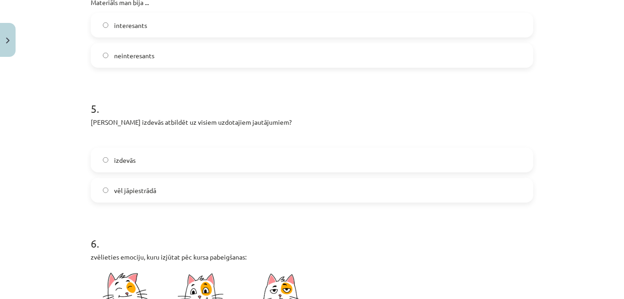
scroll to position [575, 0]
click at [202, 162] on label "izdevās" at bounding box center [312, 159] width 441 height 23
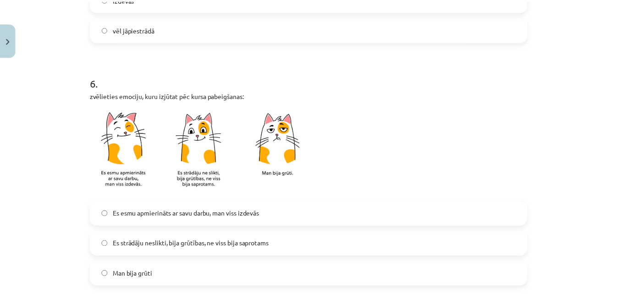
scroll to position [787, 0]
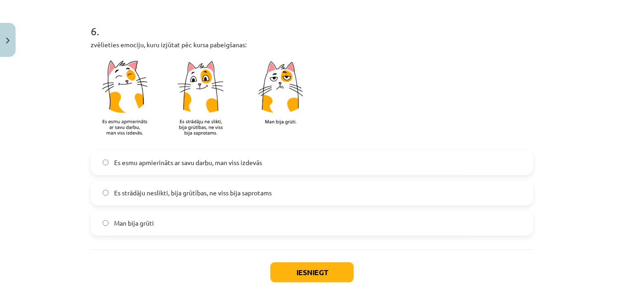
click at [201, 189] on span "Es strādāju neslikti, bija grūtības, ne viss bija saprotams" at bounding box center [193, 193] width 158 height 10
click at [318, 276] on button "Iesniegt" at bounding box center [311, 272] width 83 height 20
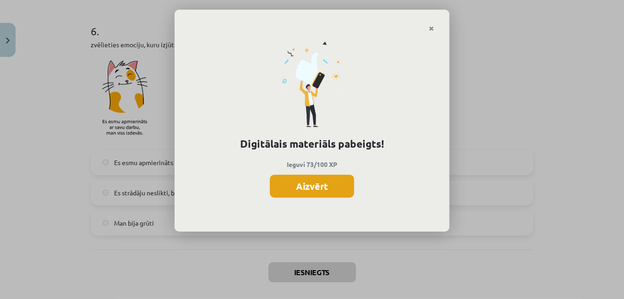
click at [328, 192] on button "Aizvērt" at bounding box center [312, 186] width 84 height 23
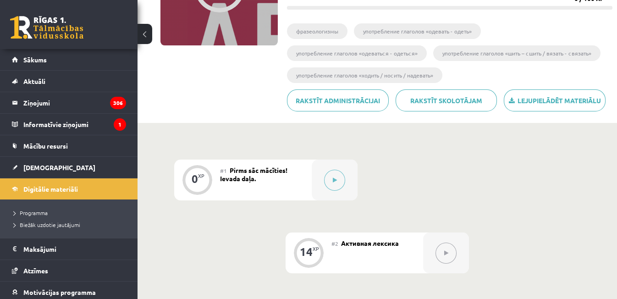
scroll to position [142, 0]
click at [59, 60] on link "Sākums" at bounding box center [69, 59] width 114 height 21
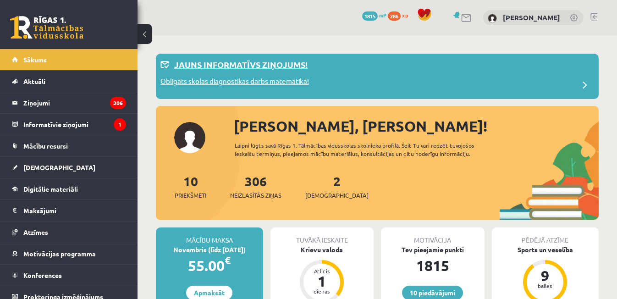
click at [185, 72] on div "Jauns informatīvs ziņojums!" at bounding box center [376, 67] width 433 height 18
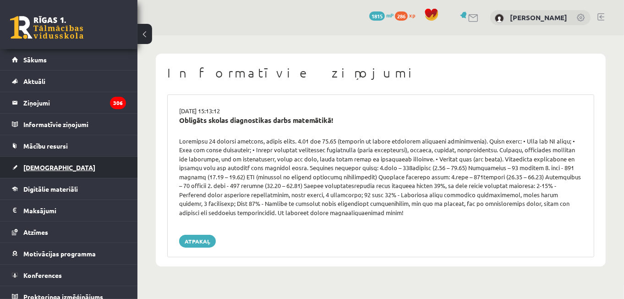
click at [40, 170] on span "[DEMOGRAPHIC_DATA]" at bounding box center [59, 167] width 72 height 8
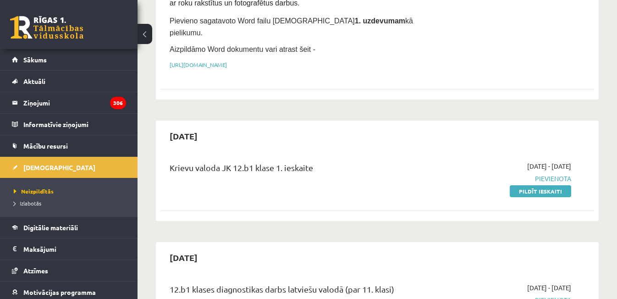
scroll to position [375, 0]
click at [520, 184] on link "Pildīt ieskaiti" at bounding box center [539, 190] width 61 height 12
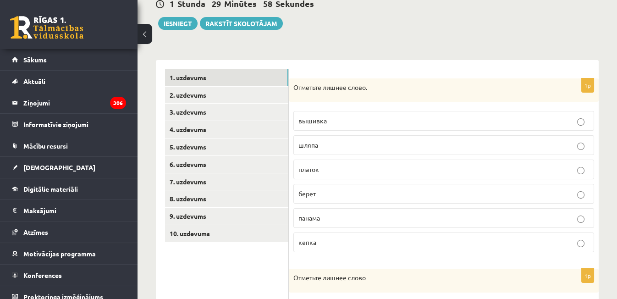
scroll to position [96, 0]
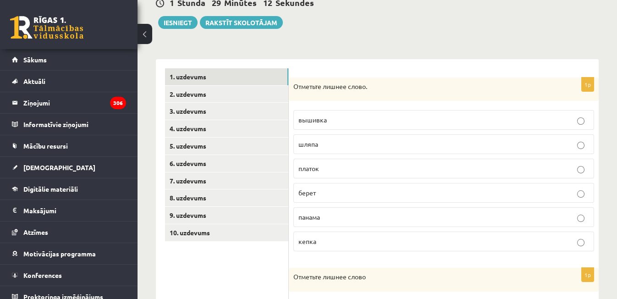
click at [395, 121] on p "вышивка" at bounding box center [443, 120] width 290 height 10
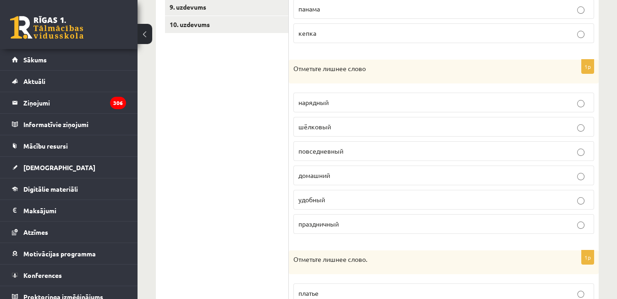
scroll to position [305, 0]
click at [308, 127] on p "шёлковый" at bounding box center [443, 126] width 290 height 10
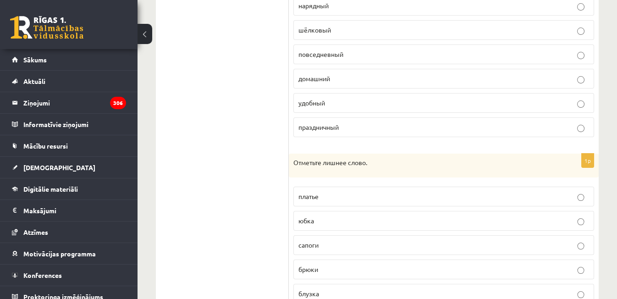
scroll to position [435, 0]
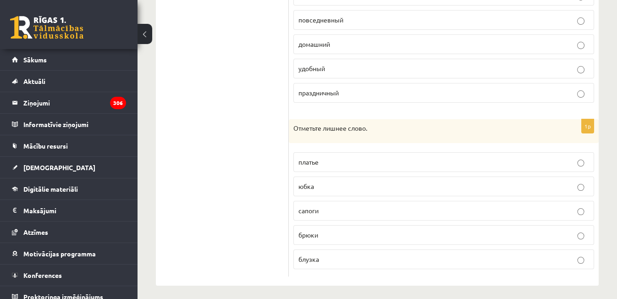
click at [312, 201] on label "сапоги" at bounding box center [443, 211] width 301 height 20
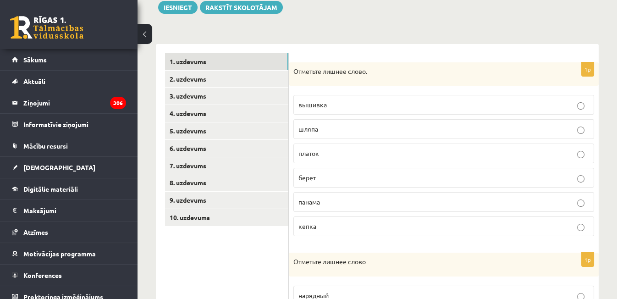
scroll to position [107, 0]
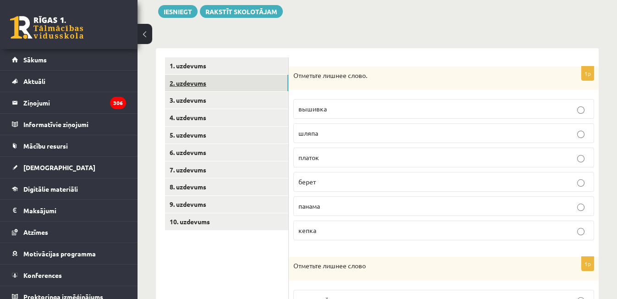
click at [207, 82] on link "2. uzdevums" at bounding box center [226, 83] width 123 height 17
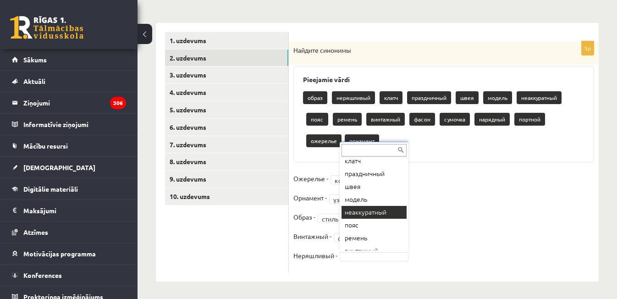
scroll to position [111, 0]
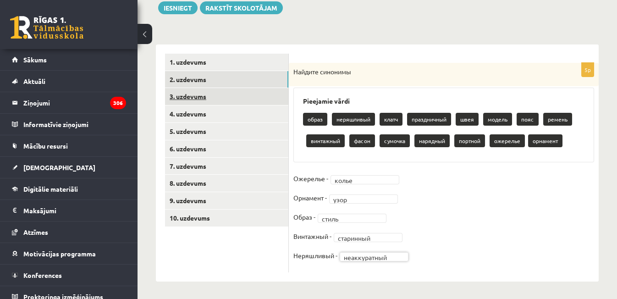
click at [271, 91] on link "3. uzdevums" at bounding box center [226, 96] width 123 height 17
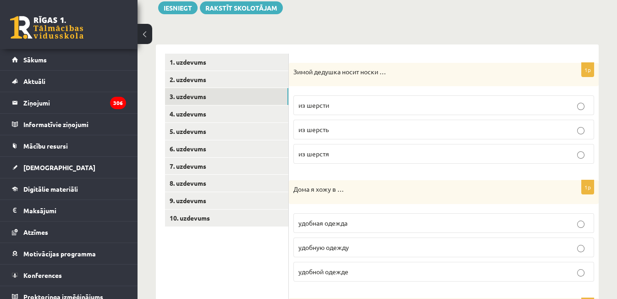
click at [315, 107] on span "из шерсти" at bounding box center [313, 105] width 31 height 8
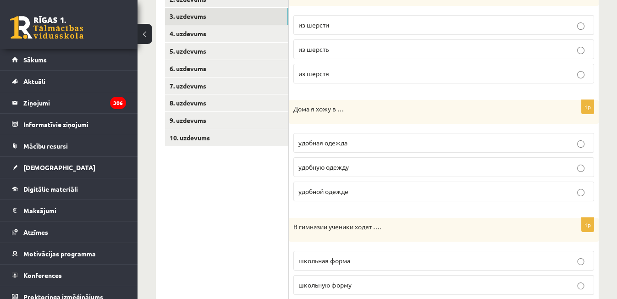
scroll to position [192, 0]
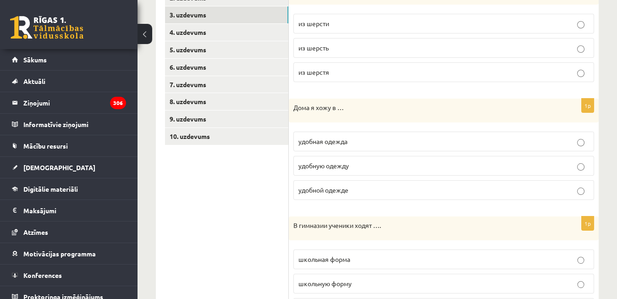
click at [313, 187] on span "удобной одежде" at bounding box center [323, 190] width 50 height 8
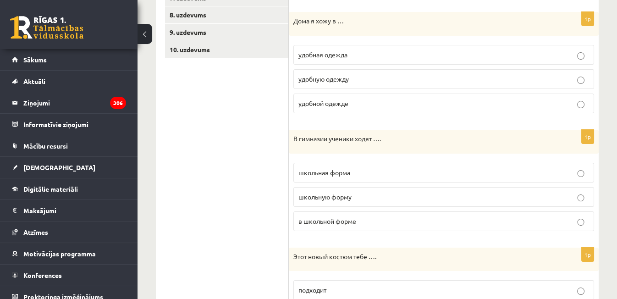
scroll to position [280, 0]
click at [308, 219] on span "в школьной форме" at bounding box center [327, 220] width 58 height 8
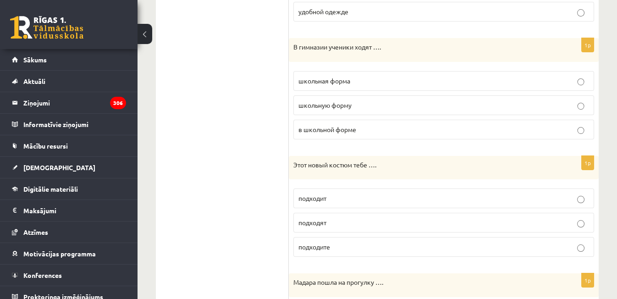
scroll to position [372, 0]
click at [301, 194] on span "подходит" at bounding box center [312, 197] width 28 height 8
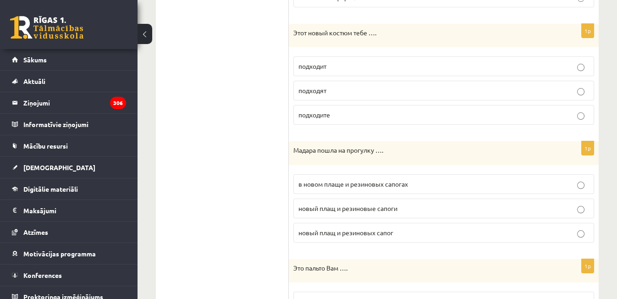
scroll to position [504, 0]
click at [330, 173] on label "в новом плаще и резиновых сапогах" at bounding box center [443, 183] width 301 height 20
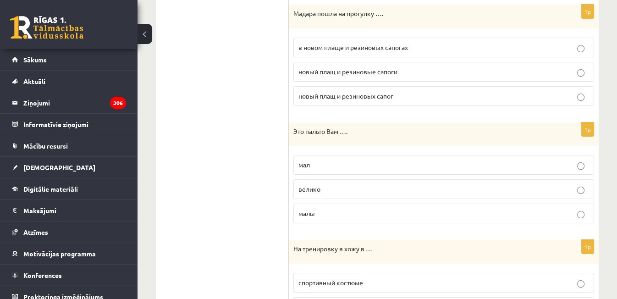
scroll to position [640, 0]
click at [304, 159] on span "мал" at bounding box center [303, 163] width 11 height 8
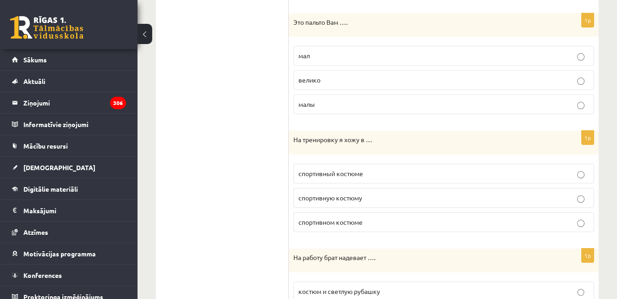
scroll to position [749, 0]
click at [309, 217] on span "спортивном костюме" at bounding box center [330, 221] width 64 height 8
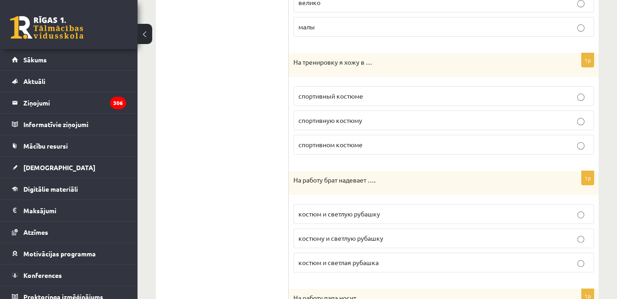
scroll to position [826, 0]
click at [301, 209] on span "костюм и светлую рубашку" at bounding box center [339, 213] width 82 height 8
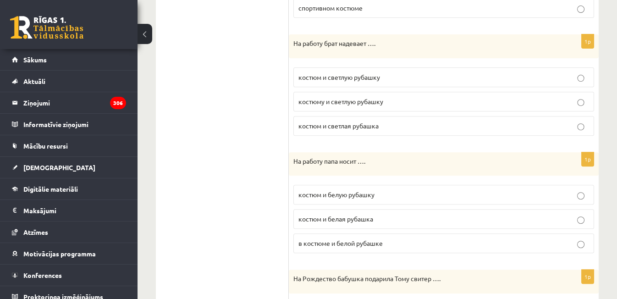
scroll to position [963, 0]
click at [316, 189] on span "костюм и белую рубашку" at bounding box center [336, 193] width 76 height 8
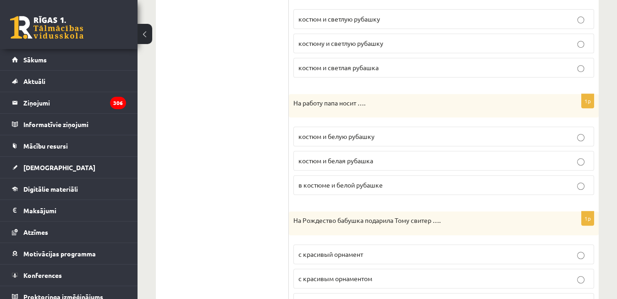
scroll to position [1060, 0]
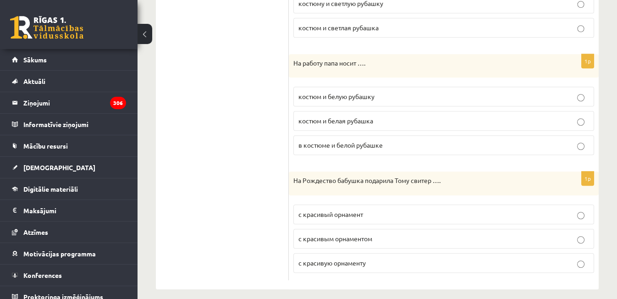
click at [302, 234] on span "с красивым орнаментом" at bounding box center [335, 238] width 74 height 8
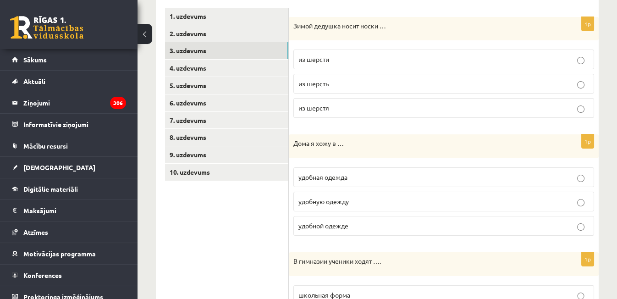
scroll to position [156, 0]
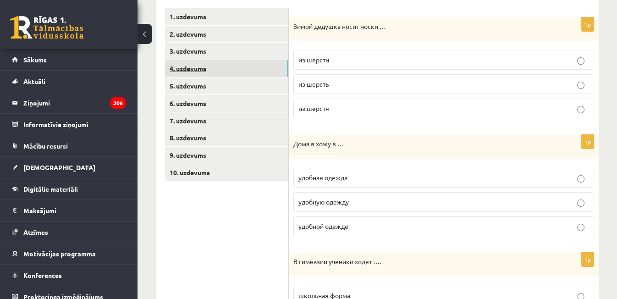
click at [207, 72] on link "4. uzdevums" at bounding box center [226, 68] width 123 height 17
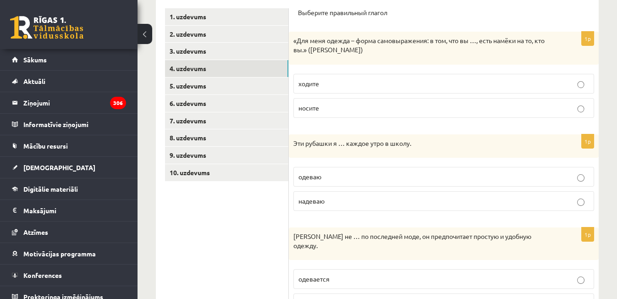
click at [311, 106] on span "носите" at bounding box center [308, 108] width 21 height 8
click at [368, 173] on p "одеваю" at bounding box center [443, 177] width 290 height 10
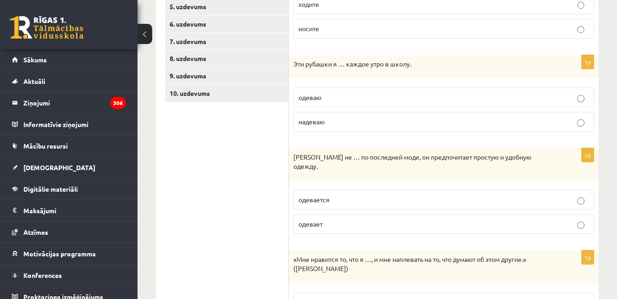
scroll to position [237, 0]
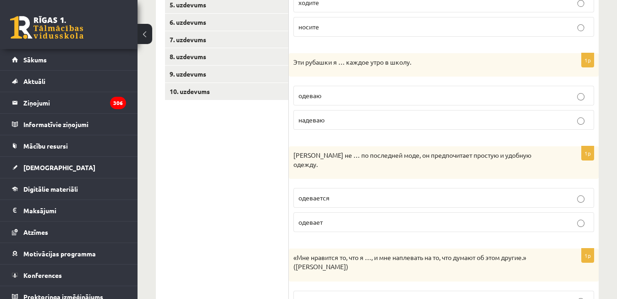
click at [325, 193] on label "одевается" at bounding box center [443, 198] width 301 height 20
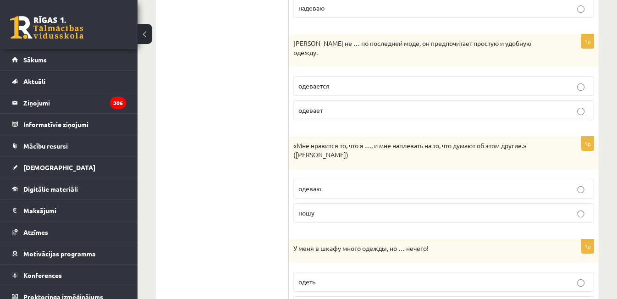
scroll to position [351, 0]
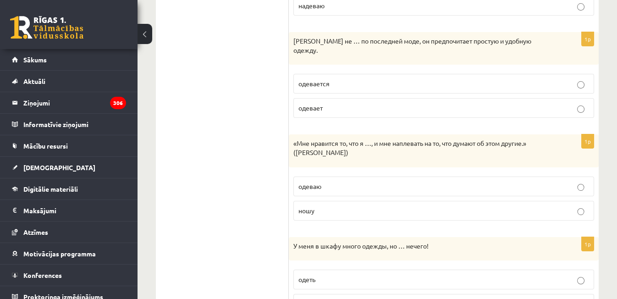
click at [304, 206] on span "ношу" at bounding box center [306, 210] width 16 height 8
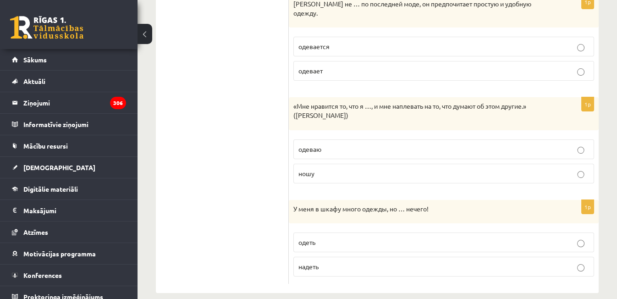
click at [304, 237] on p "одеть" at bounding box center [443, 242] width 290 height 10
click at [323, 262] on label "надеть" at bounding box center [443, 267] width 301 height 20
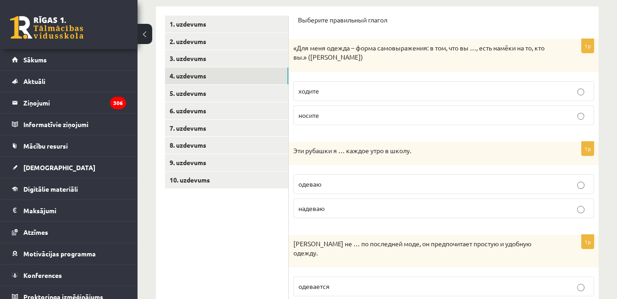
scroll to position [149, 0]
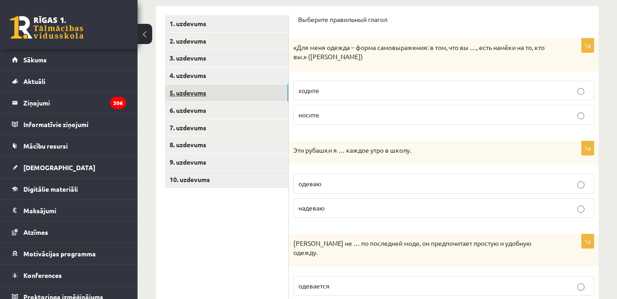
click at [262, 99] on link "5. uzdevums" at bounding box center [226, 92] width 123 height 17
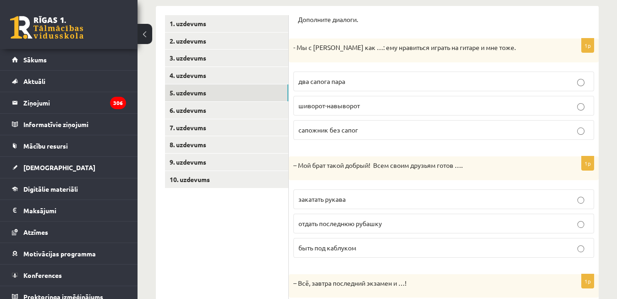
click at [342, 71] on label "два сапога пара" at bounding box center [443, 81] width 301 height 20
click at [314, 200] on span "закатать рукава" at bounding box center [321, 199] width 47 height 8
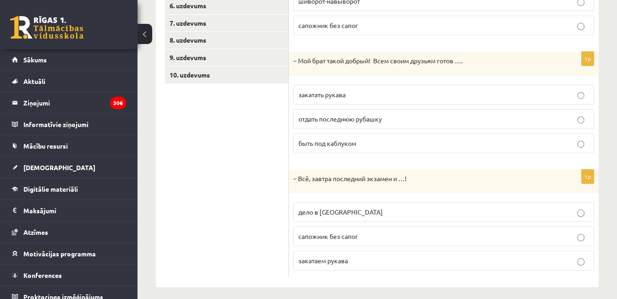
scroll to position [257, 0]
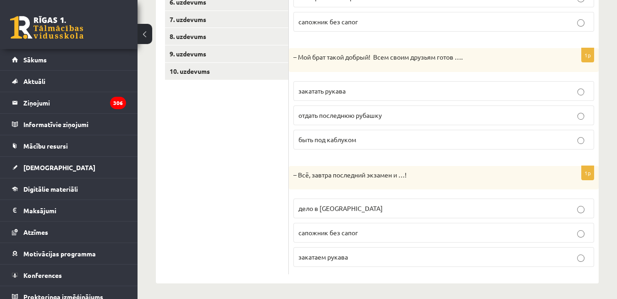
click at [301, 114] on span "отдать последнюю рубашку" at bounding box center [339, 115] width 83 height 8
click at [313, 211] on label "дело в шляпе" at bounding box center [443, 208] width 301 height 20
click at [328, 252] on span "закатаем рукава" at bounding box center [322, 256] width 49 height 8
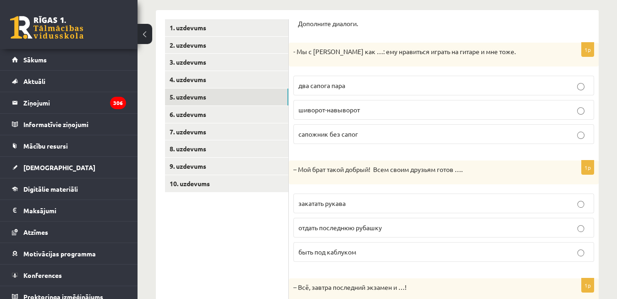
scroll to position [144, 0]
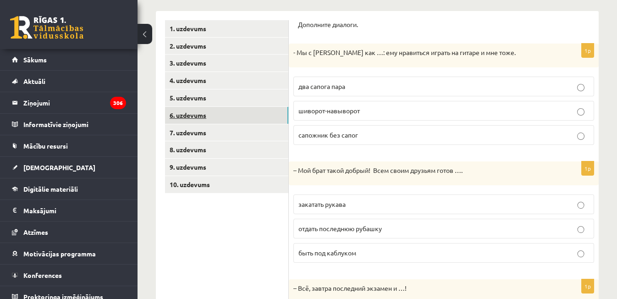
click at [245, 119] on link "6. uzdevums" at bounding box center [226, 115] width 123 height 17
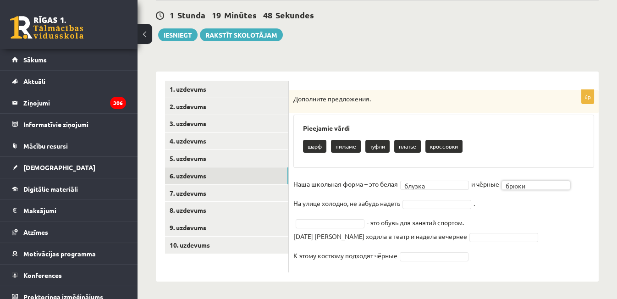
click at [430, 197] on fieldset "Наша школьная форма – это белая блузка ****** и чёрные брюки ***** На улице хол…" at bounding box center [443, 222] width 301 height 91
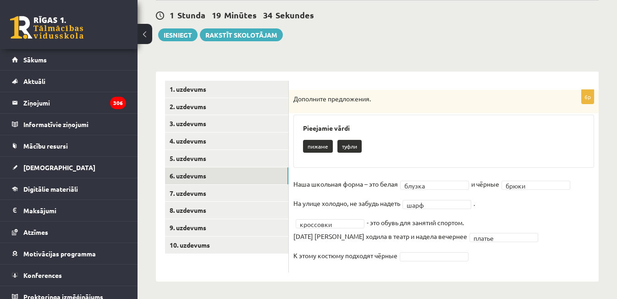
click at [441, 260] on fieldset "Наша школьная форма – это белая блузка ****** и чёрные брюки ***** На улице хол…" at bounding box center [443, 222] width 301 height 91
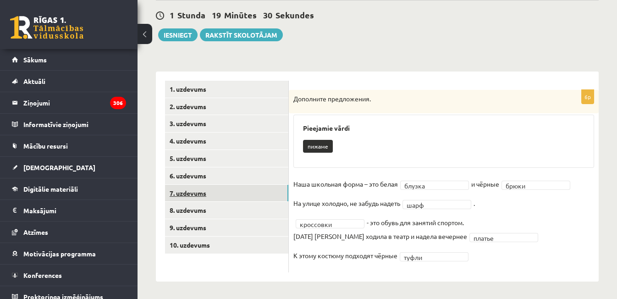
click at [231, 190] on link "7. uzdevums" at bounding box center [226, 193] width 123 height 17
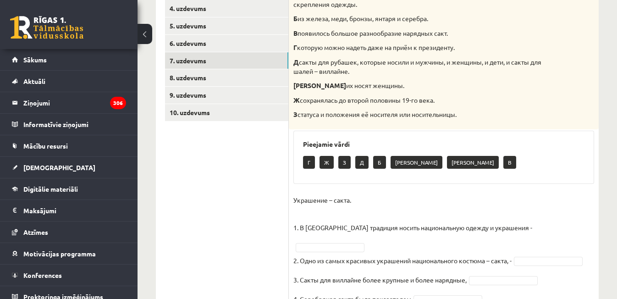
scroll to position [260, 0]
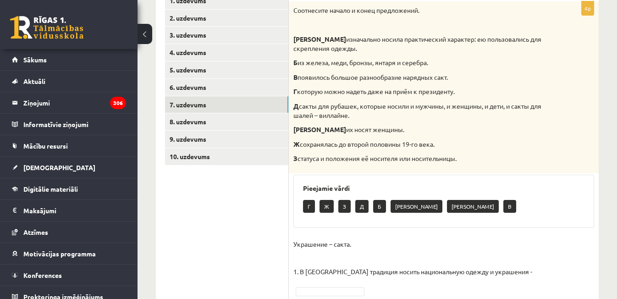
click at [333, 171] on div "Соотнесите начало и конец предложений. А изначально носила практический характе…" at bounding box center [444, 87] width 310 height 172
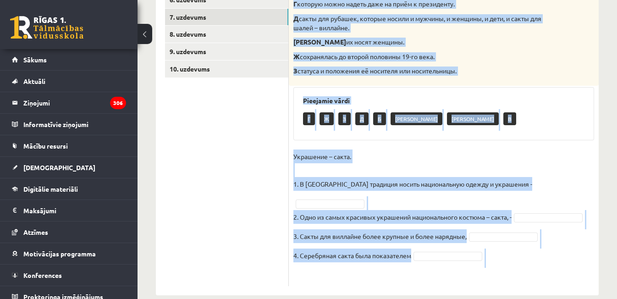
drag, startPoint x: 295, startPoint y: 14, endPoint x: 482, endPoint y: 273, distance: 319.9
click at [482, 273] on div "4p Соотнесите начало и конец предложений. А изначально носила практический хара…" at bounding box center [444, 95] width 310 height 399
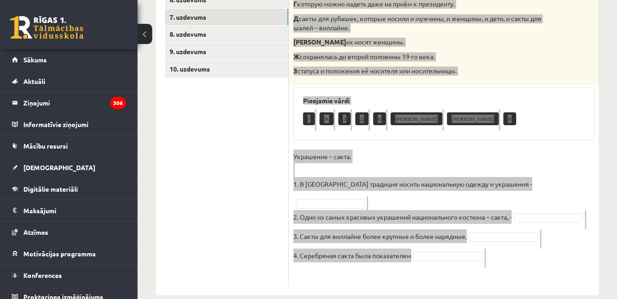
copy div "А изначально носила практический характер: ею пользовались для скрепления одежд…"
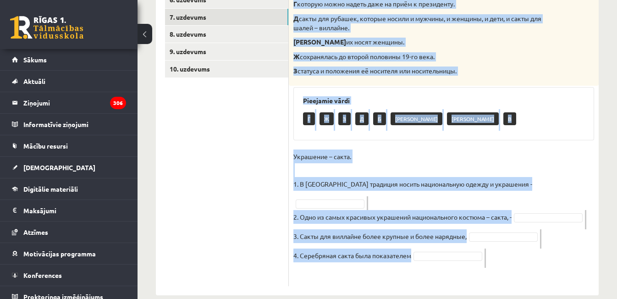
click at [435, 264] on fieldset "Украшение – сакта. 1. В Латвии традиция носить национальную одежду и украшения …" at bounding box center [443, 215] width 301 height 132
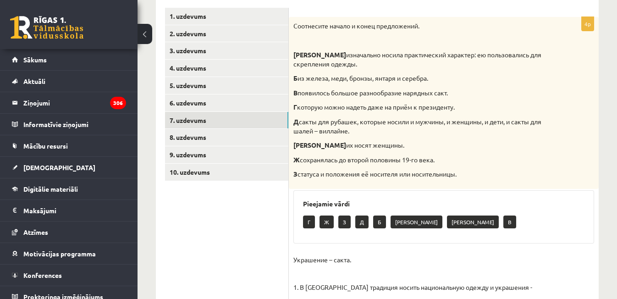
scroll to position [157, 0]
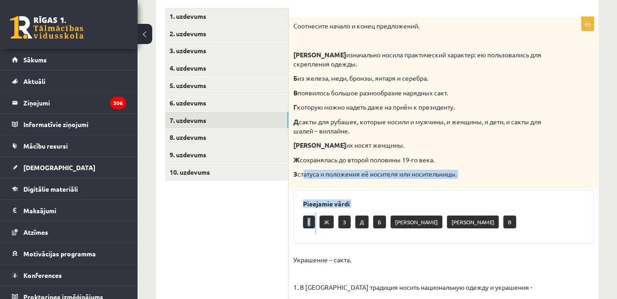
drag, startPoint x: 301, startPoint y: 170, endPoint x: 319, endPoint y: 213, distance: 46.4
click at [319, 213] on div "4p Соотнесите начало и конец предложений. А изначально носила практический хара…" at bounding box center [444, 203] width 310 height 372
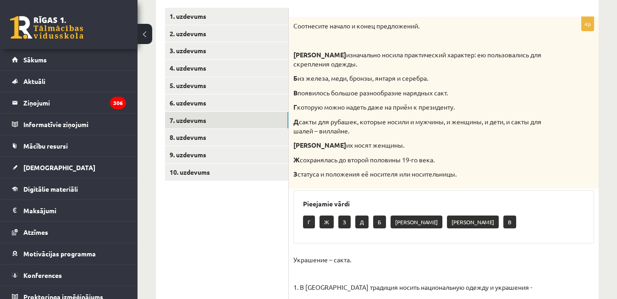
click at [217, 244] on ul "1. uzdevums 2. uzdevums 3. uzdevums 4. uzdevums 5. uzdevums 6. uzdevums 7. uzde…" at bounding box center [227, 198] width 124 height 381
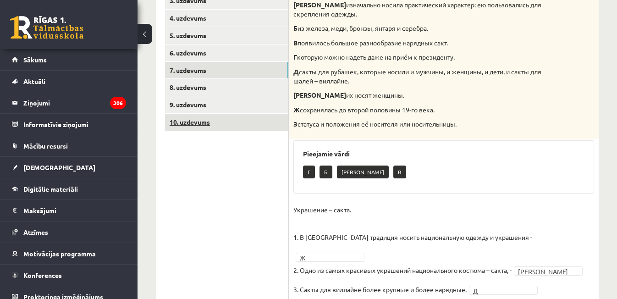
scroll to position [206, 0]
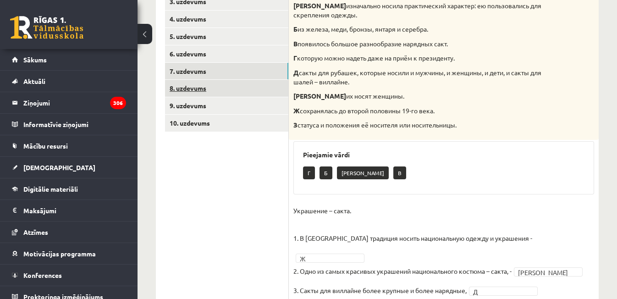
click at [236, 83] on link "8. uzdevums" at bounding box center [226, 88] width 123 height 17
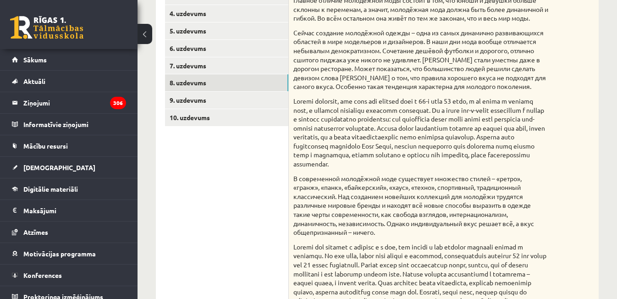
scroll to position [210, 0]
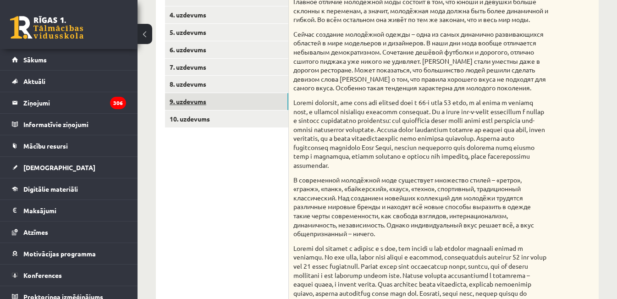
click at [268, 100] on link "9. uzdevums" at bounding box center [226, 101] width 123 height 17
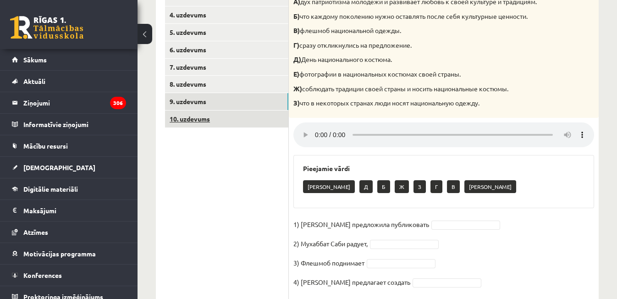
click at [268, 121] on link "10. uzdevums" at bounding box center [226, 118] width 123 height 17
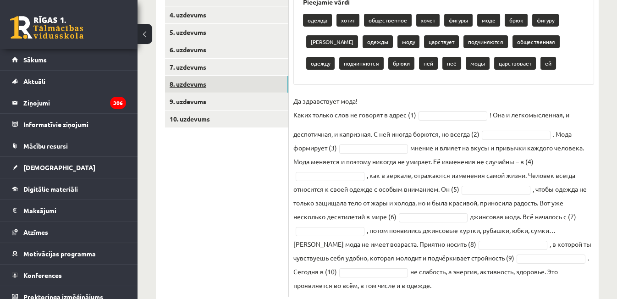
click at [264, 87] on link "8. uzdevums" at bounding box center [226, 84] width 123 height 17
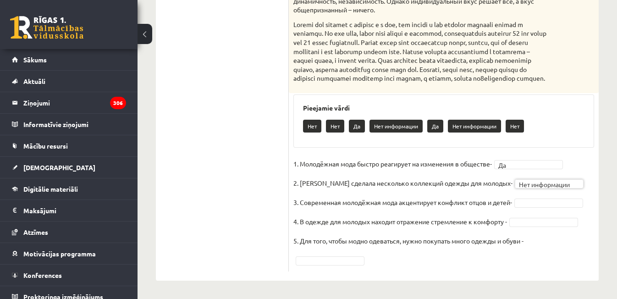
scroll to position [468, 0]
click at [478, 251] on fieldset "**********" at bounding box center [443, 212] width 301 height 110
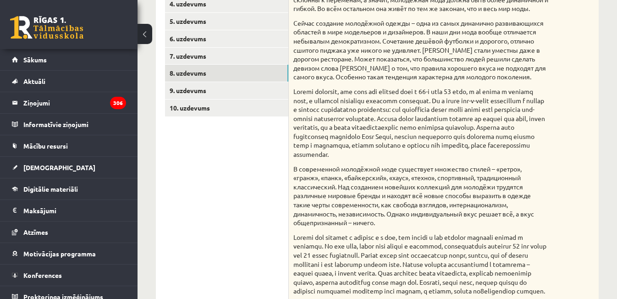
scroll to position [220, 0]
click at [427, 193] on p "В современной молодёжной моде существует множество стилей – «ретро», «гранж», «…" at bounding box center [420, 196] width 255 height 63
click at [390, 218] on p "В современной молодёжной моде существует множество стилей – «ретро», «гранж», «…" at bounding box center [420, 196] width 255 height 63
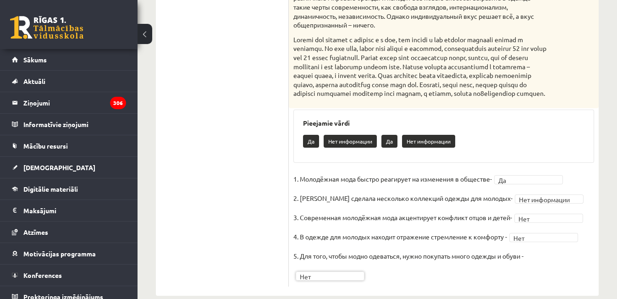
scroll to position [419, 0]
drag, startPoint x: 472, startPoint y: 230, endPoint x: 481, endPoint y: 110, distance: 120.8
click at [481, 110] on div "**********" at bounding box center [444, 20] width 310 height 531
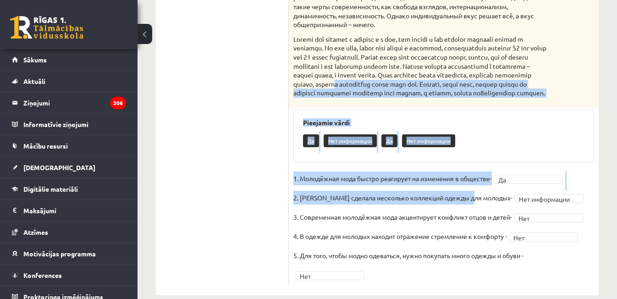
click at [517, 126] on h3 "Pieejamie vārdi" at bounding box center [443, 123] width 281 height 8
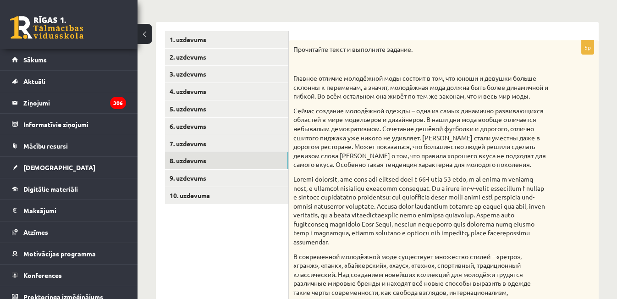
scroll to position [132, 0]
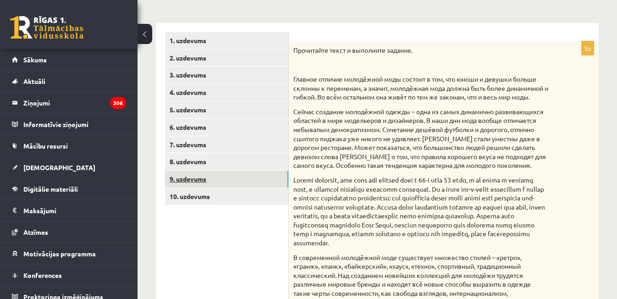
click at [272, 182] on link "9. uzdevums" at bounding box center [226, 178] width 123 height 17
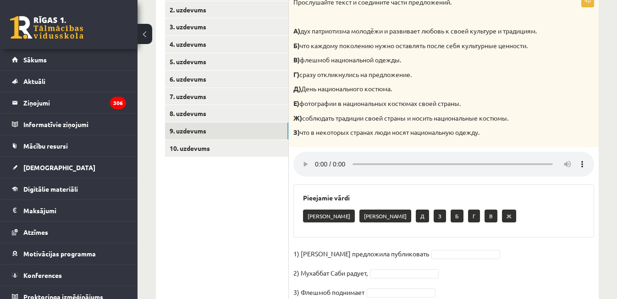
scroll to position [204, 0]
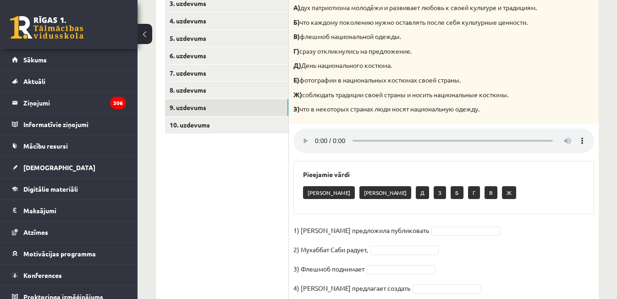
drag, startPoint x: 260, startPoint y: 242, endPoint x: 212, endPoint y: 217, distance: 54.5
click at [212, 217] on ul "1. uzdevums 2. uzdevums 3. uzdevums 4. uzdevums 5. uzdevums 6. uzdevums 7. uzde…" at bounding box center [227, 133] width 124 height 344
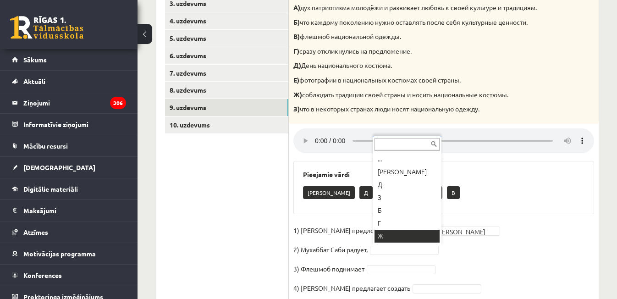
scroll to position [11, 0]
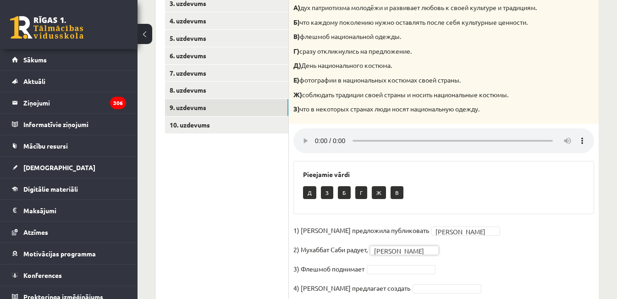
click at [413, 261] on fieldset "1) Девушка предложила публиковать Е * 2) Мухаббат Саби радует, А * 3) Флешмоб п…" at bounding box center [443, 261] width 301 height 77
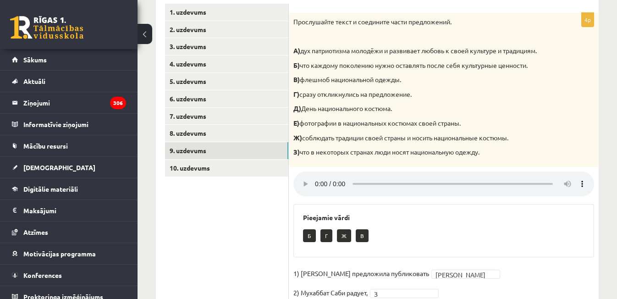
scroll to position [237, 0]
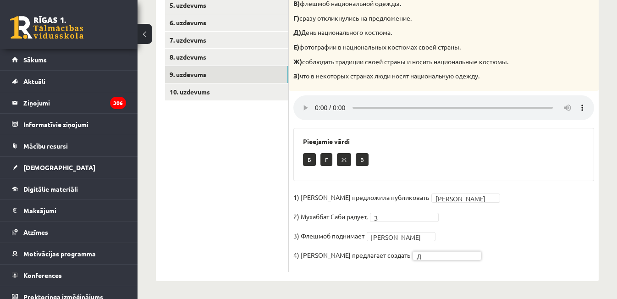
click at [225, 82] on ul "1. uzdevums 2. uzdevums 3. uzdevums 4. uzdevums 5. uzdevums 6. uzdevums 7. uzde…" at bounding box center [227, 100] width 124 height 344
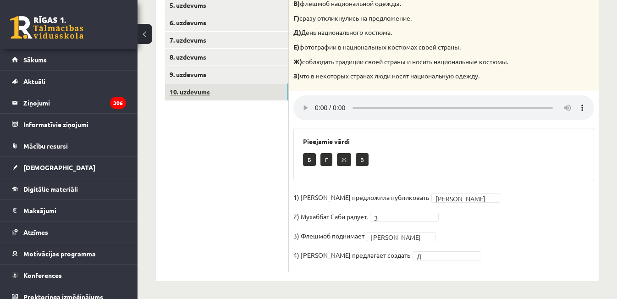
click at [225, 84] on link "10. uzdevums" at bounding box center [226, 91] width 123 height 17
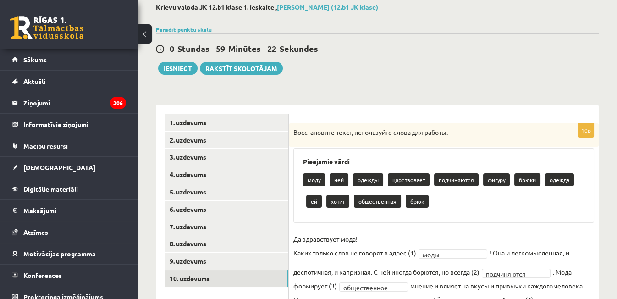
scroll to position [49, 0]
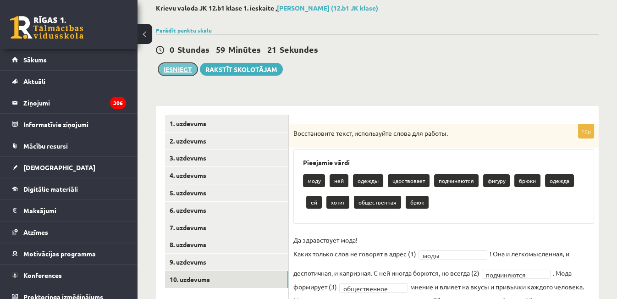
click at [181, 69] on button "Iesniegt" at bounding box center [177, 69] width 39 height 13
click at [230, 226] on link "7. uzdevums" at bounding box center [226, 227] width 123 height 17
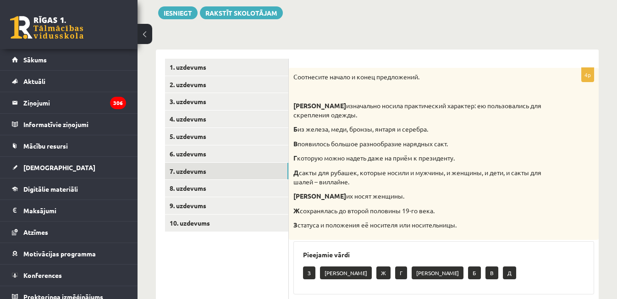
scroll to position [94, 0]
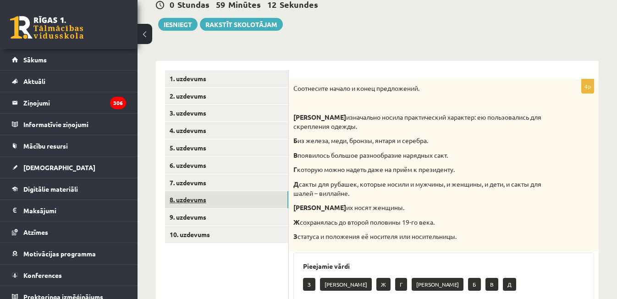
click at [253, 197] on link "8. uzdevums" at bounding box center [226, 199] width 123 height 17
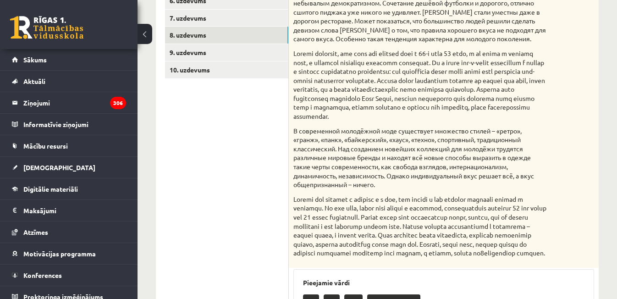
scroll to position [248, 0]
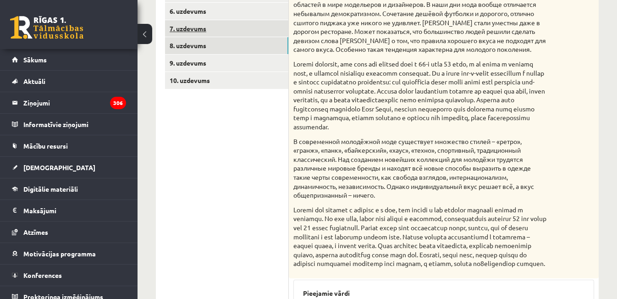
click at [274, 21] on link "7. uzdevums" at bounding box center [226, 28] width 123 height 17
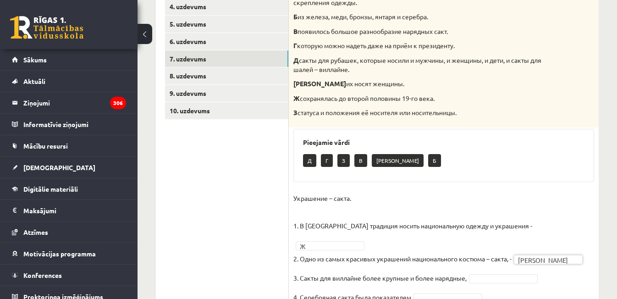
scroll to position [229, 0]
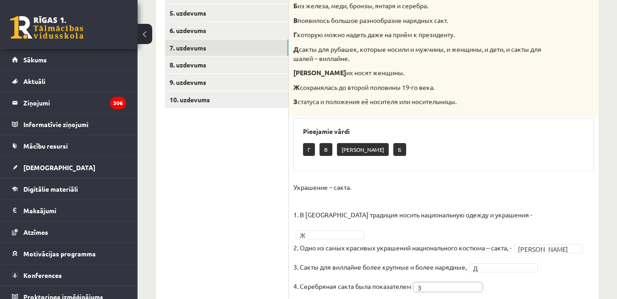
click at [246, 238] on ul "1. uzdevums 2. uzdevums 3. uzdevums 4. uzdevums 5. uzdevums 6. uzdevums 7. uzde…" at bounding box center [227, 125] width 124 height 381
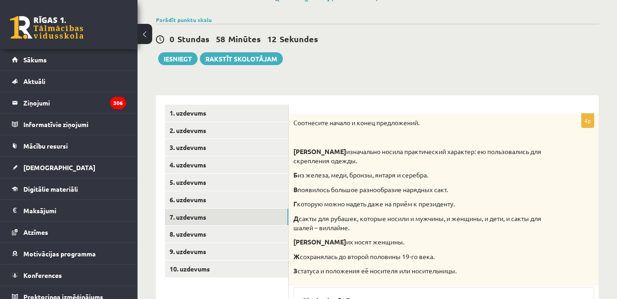
scroll to position [0, 0]
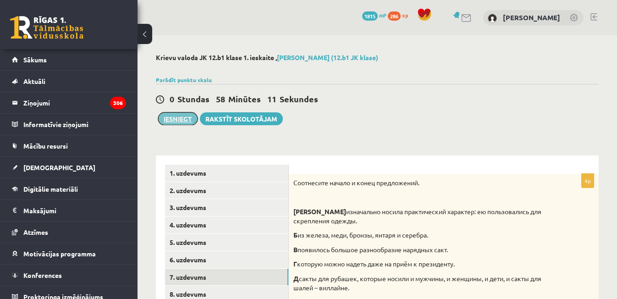
click at [179, 115] on button "Iesniegt" at bounding box center [177, 118] width 39 height 13
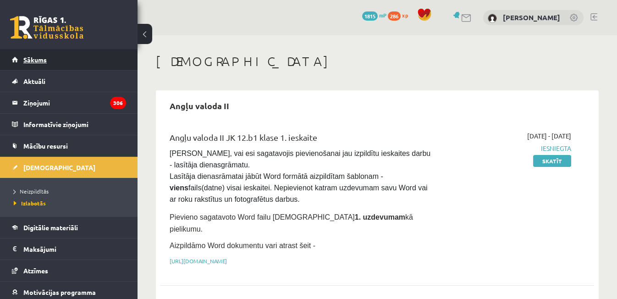
click at [29, 62] on span "Sākums" at bounding box center [34, 59] width 23 height 8
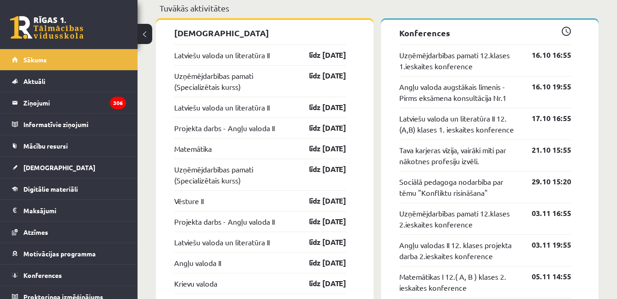
scroll to position [743, 0]
click at [229, 54] on link "Latviešu valoda un literatūra II" at bounding box center [221, 54] width 95 height 11
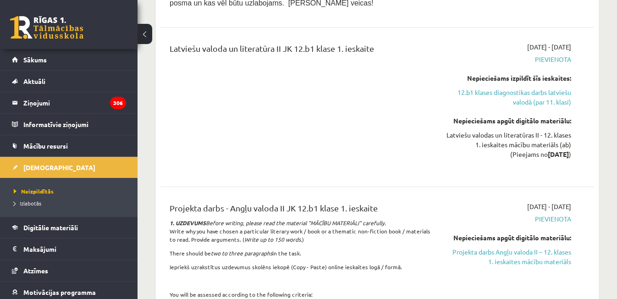
scroll to position [698, 0]
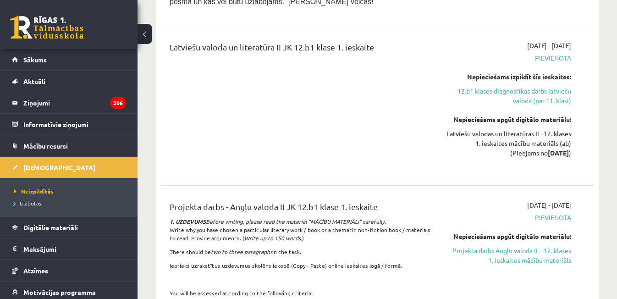
click at [351, 247] on p "There should be two to three paragraphs in the task." at bounding box center [300, 251] width 263 height 8
